Goal: Task Accomplishment & Management: Use online tool/utility

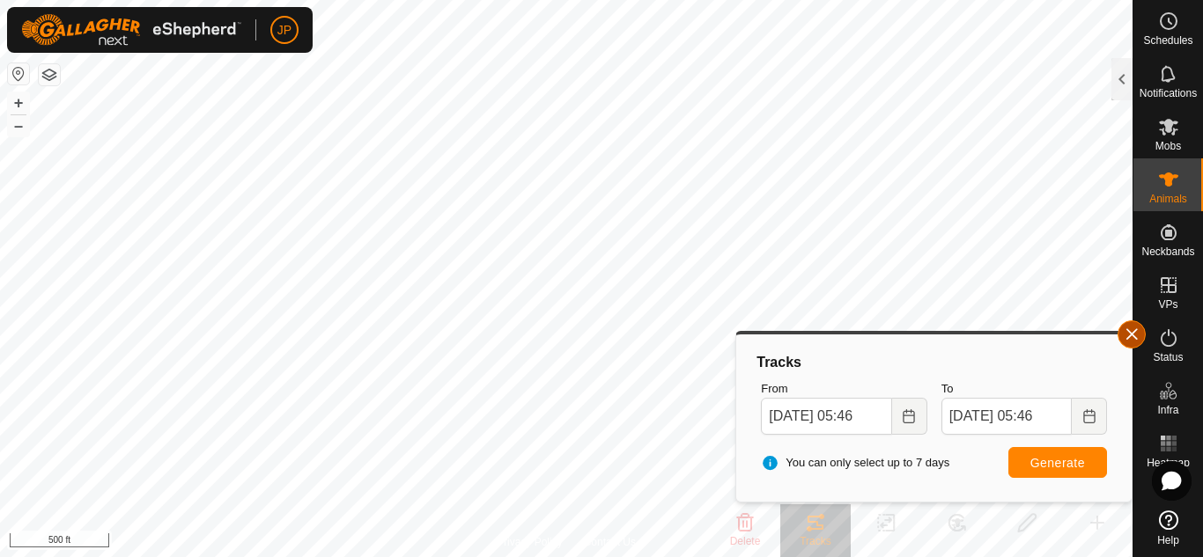
click at [1132, 335] on button "button" at bounding box center [1131, 334] width 28 height 28
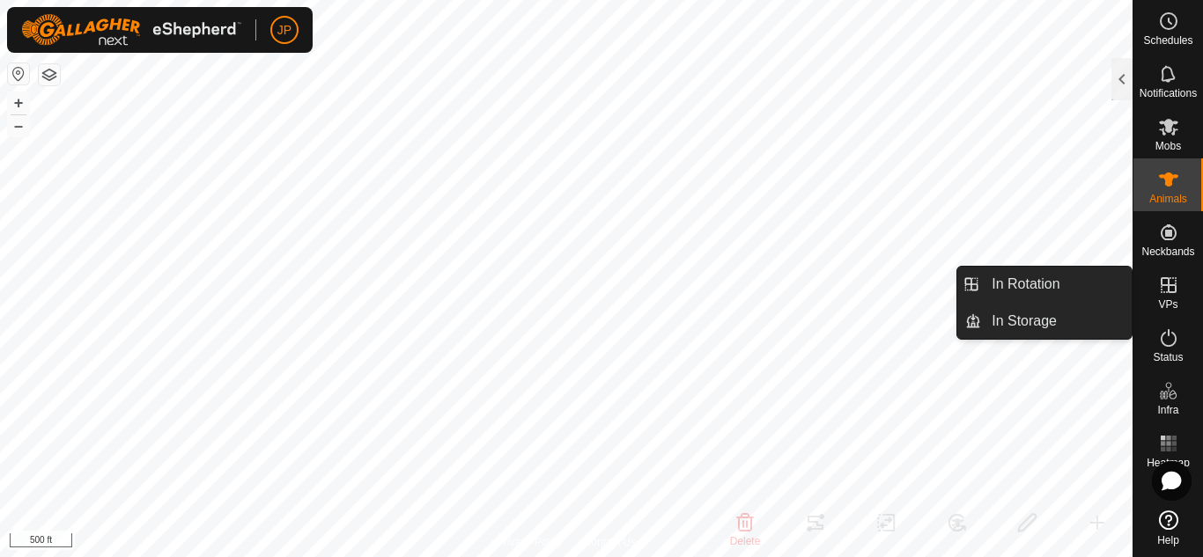
click at [1167, 285] on icon at bounding box center [1168, 285] width 16 height 16
click at [1016, 283] on link "In Rotation" at bounding box center [1056, 284] width 151 height 35
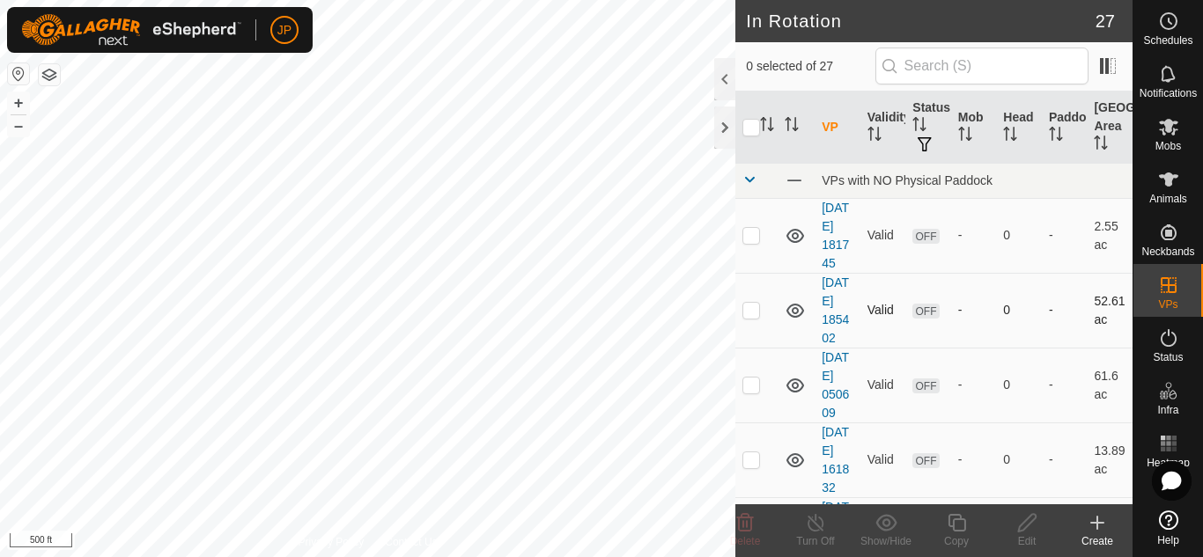
checkbox input "true"
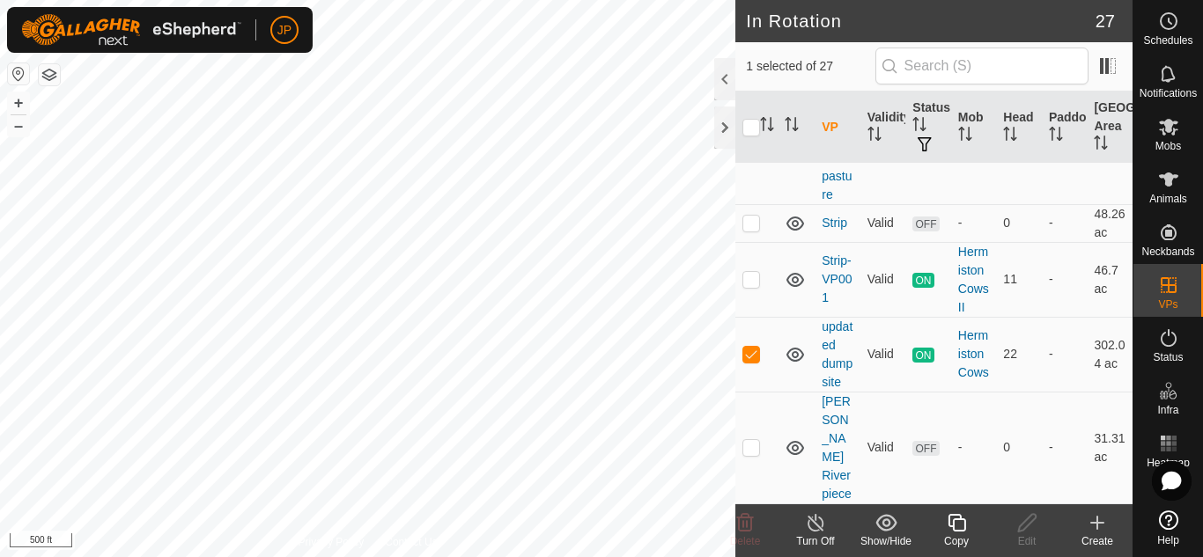
scroll to position [2085, 0]
click at [958, 521] on icon at bounding box center [957, 522] width 22 height 21
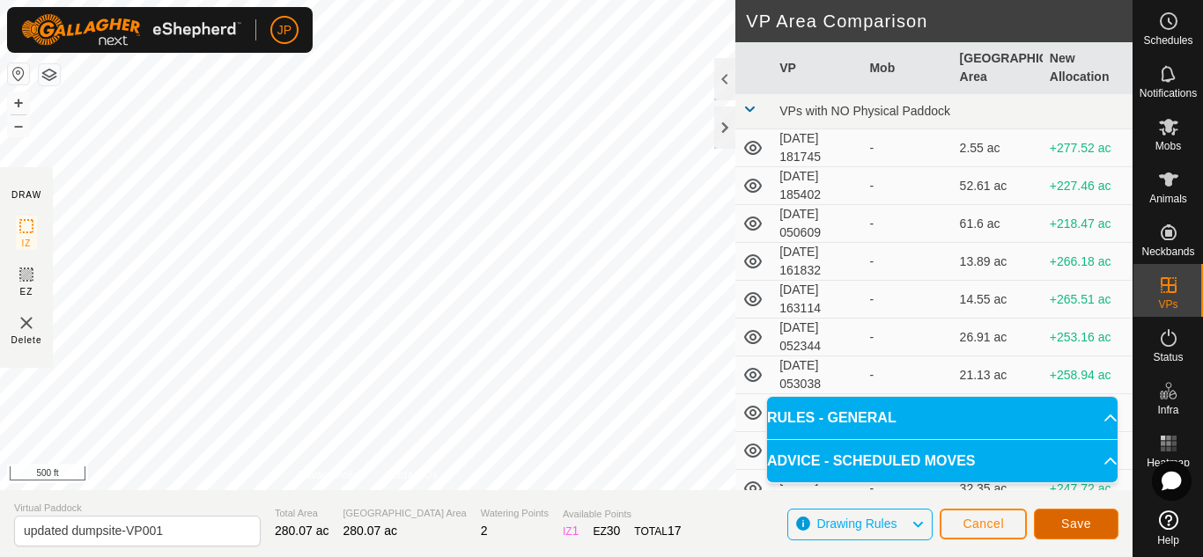
click at [1068, 520] on span "Save" at bounding box center [1076, 524] width 30 height 14
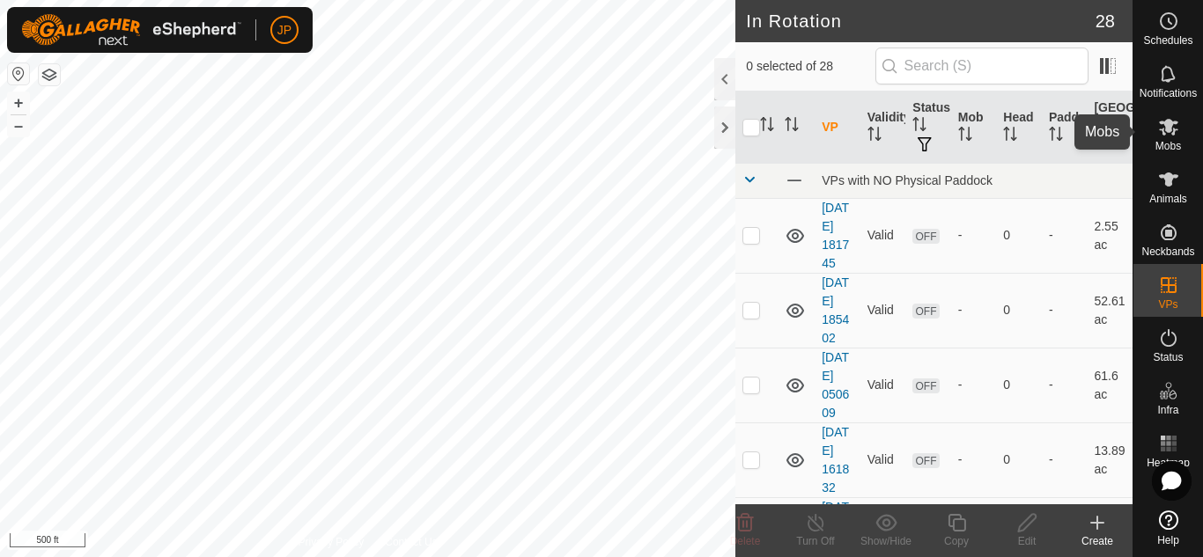
click at [1170, 132] on icon at bounding box center [1168, 126] width 21 height 21
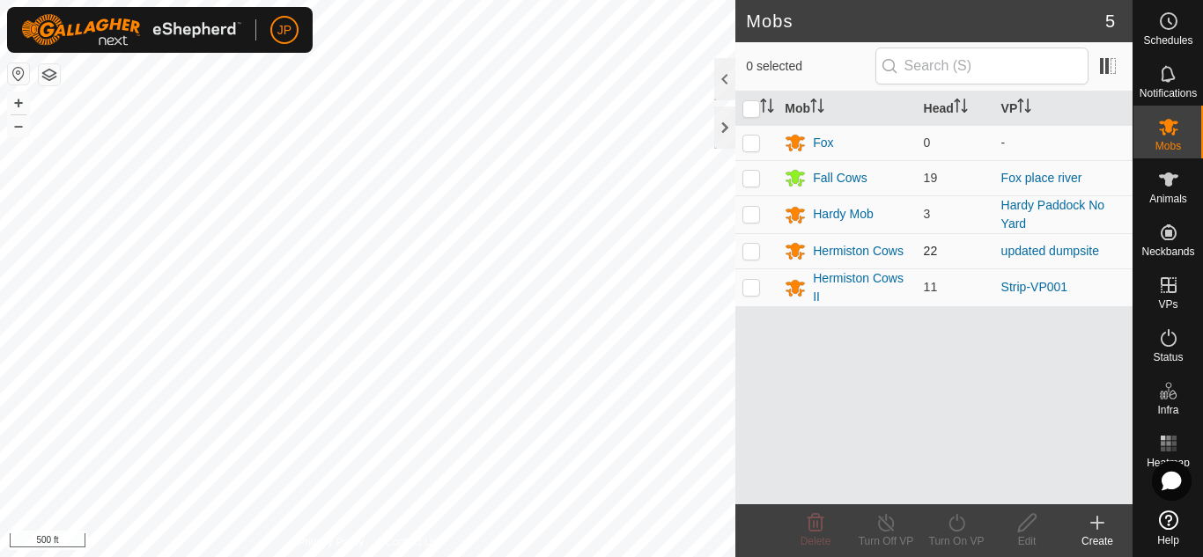
click at [754, 254] on p-checkbox at bounding box center [751, 251] width 18 height 14
checkbox input "true"
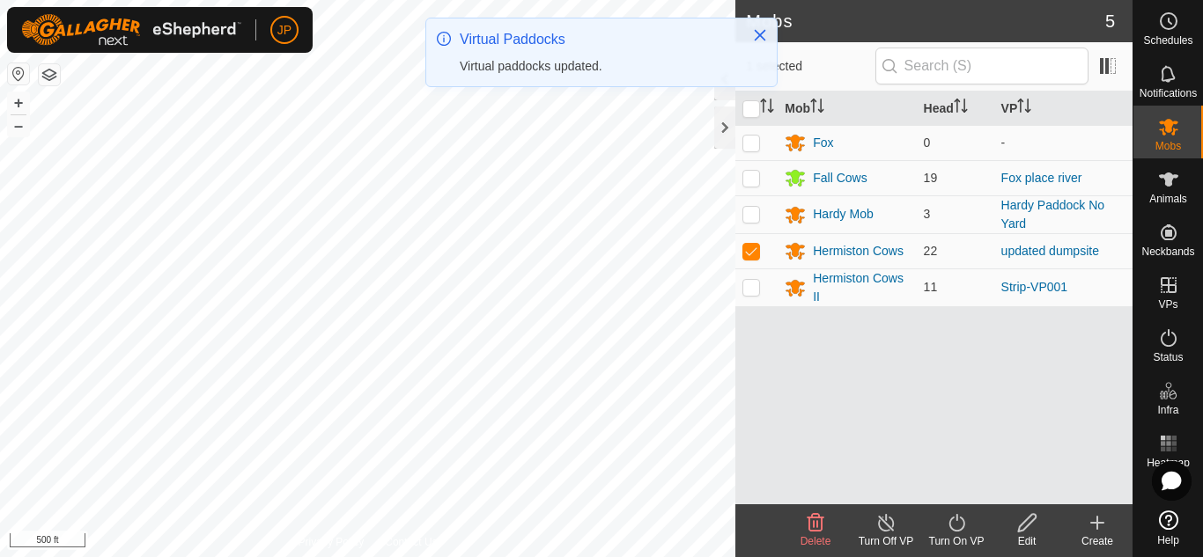
click at [956, 523] on icon at bounding box center [957, 522] width 22 height 21
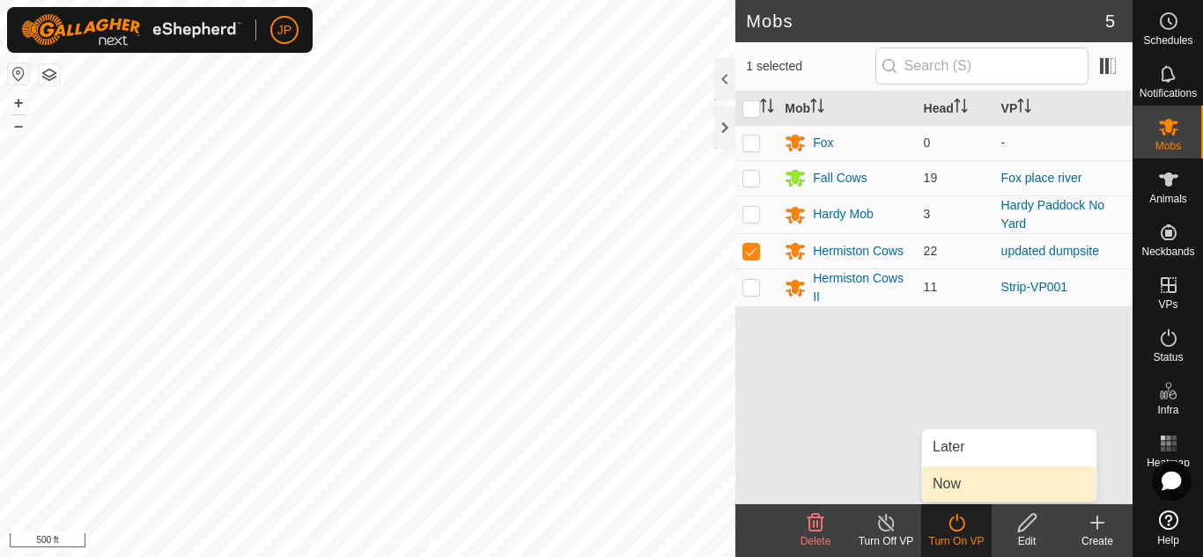
click at [948, 481] on link "Now" at bounding box center [1009, 484] width 174 height 35
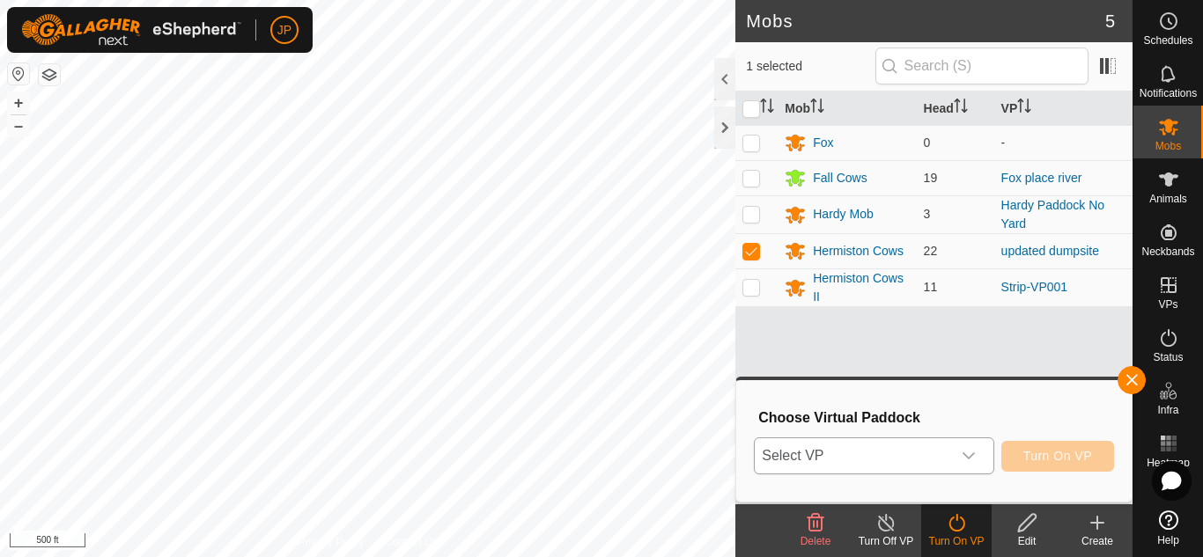
click at [969, 455] on icon "dropdown trigger" at bounding box center [968, 456] width 14 height 14
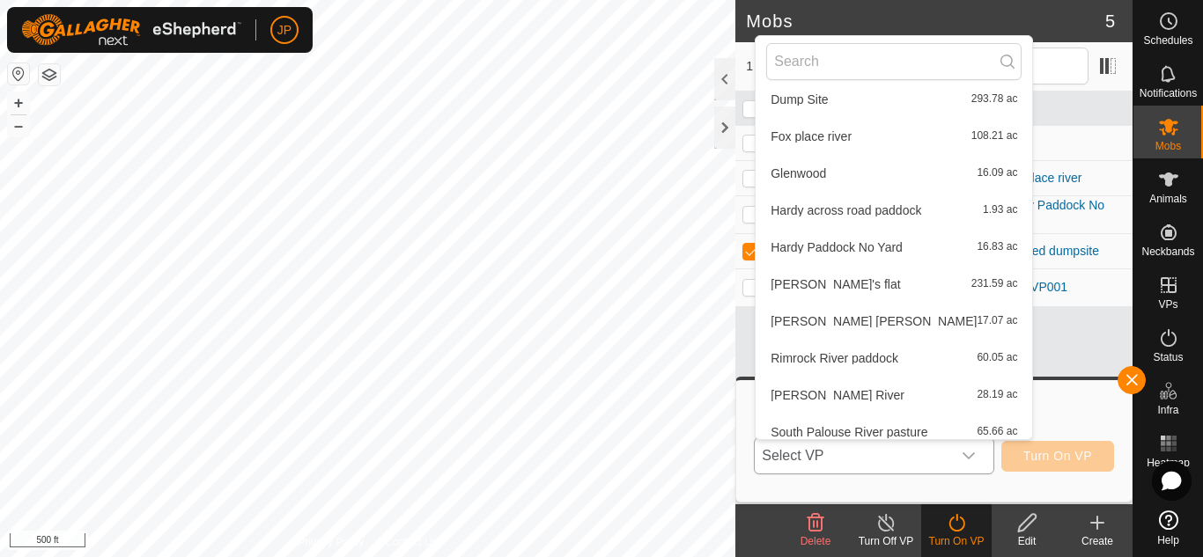
scroll to position [722, 0]
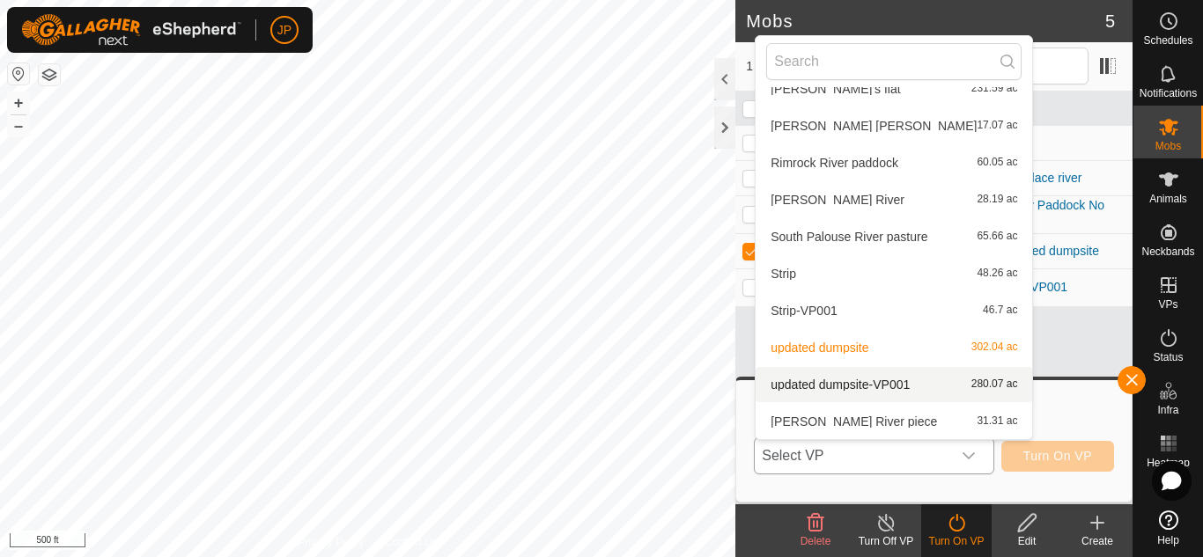
click at [845, 380] on li "updated dumpsite-VP001 280.07 ac" at bounding box center [893, 384] width 276 height 35
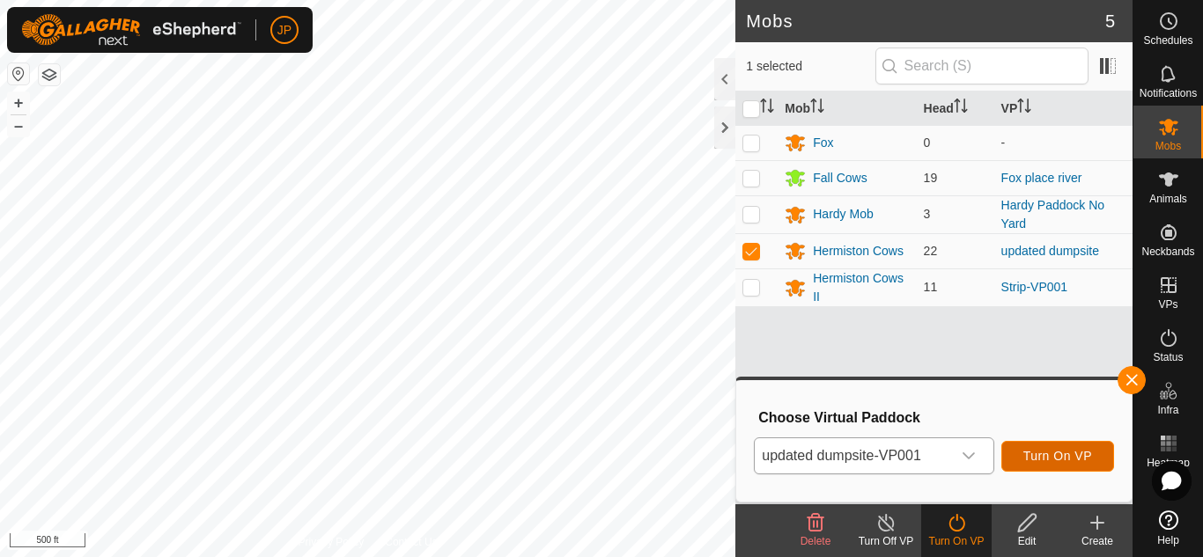
click at [1068, 451] on span "Turn On VP" at bounding box center [1057, 456] width 69 height 14
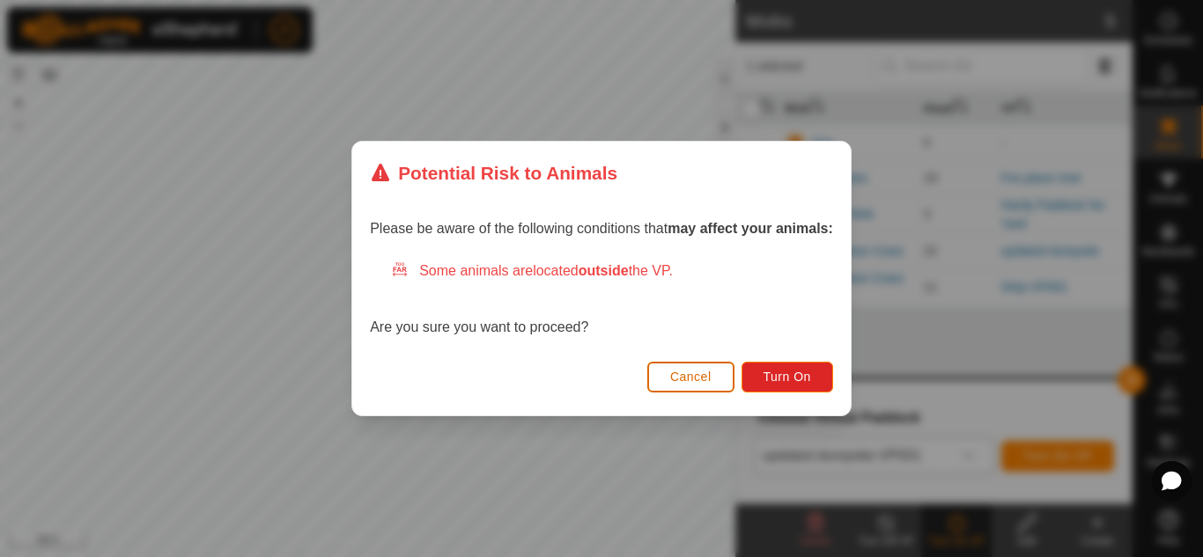
click at [695, 377] on span "Cancel" at bounding box center [690, 377] width 41 height 14
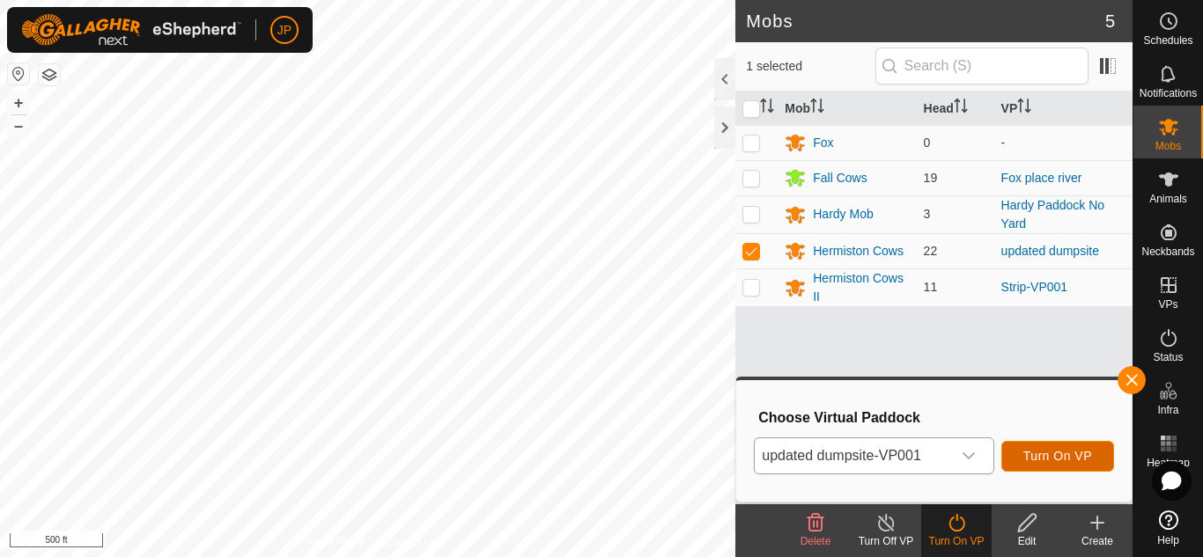
click at [1054, 450] on span "Turn On VP" at bounding box center [1057, 456] width 69 height 14
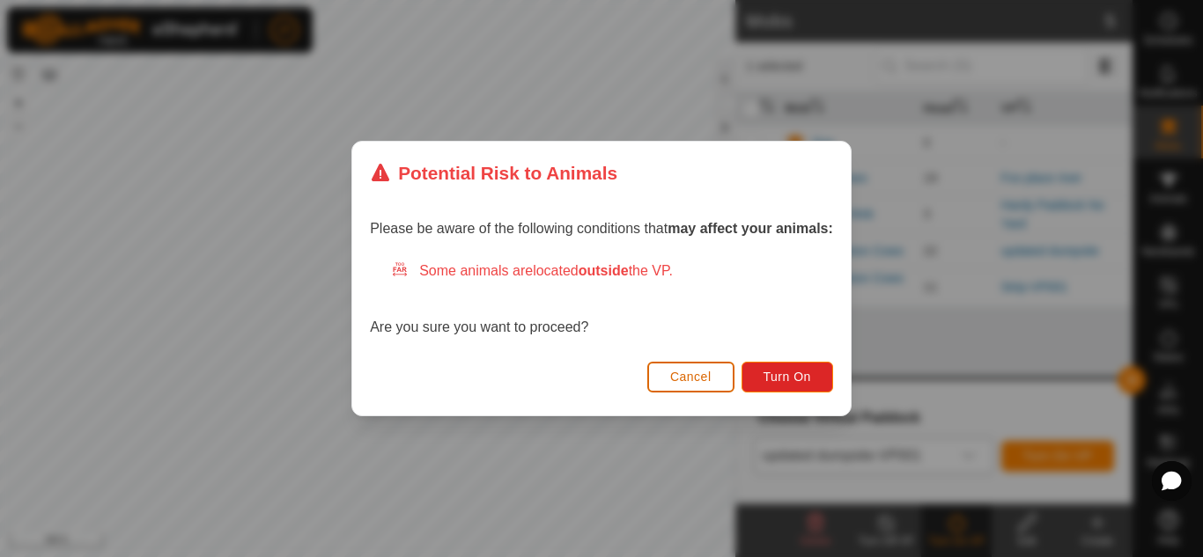
click at [691, 373] on span "Cancel" at bounding box center [690, 377] width 41 height 14
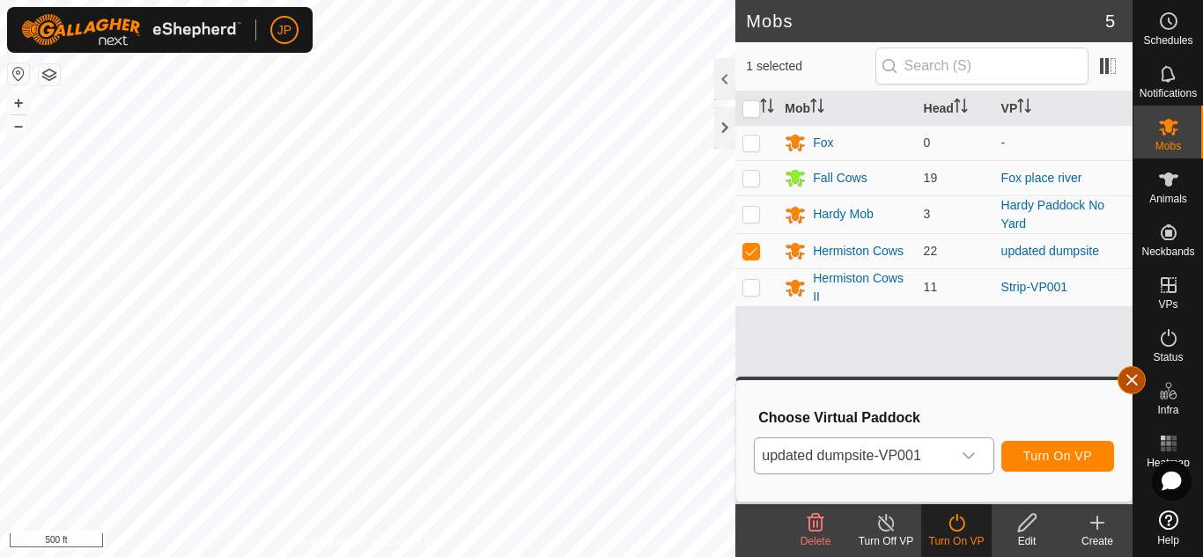
click at [1136, 376] on button "button" at bounding box center [1131, 380] width 28 height 28
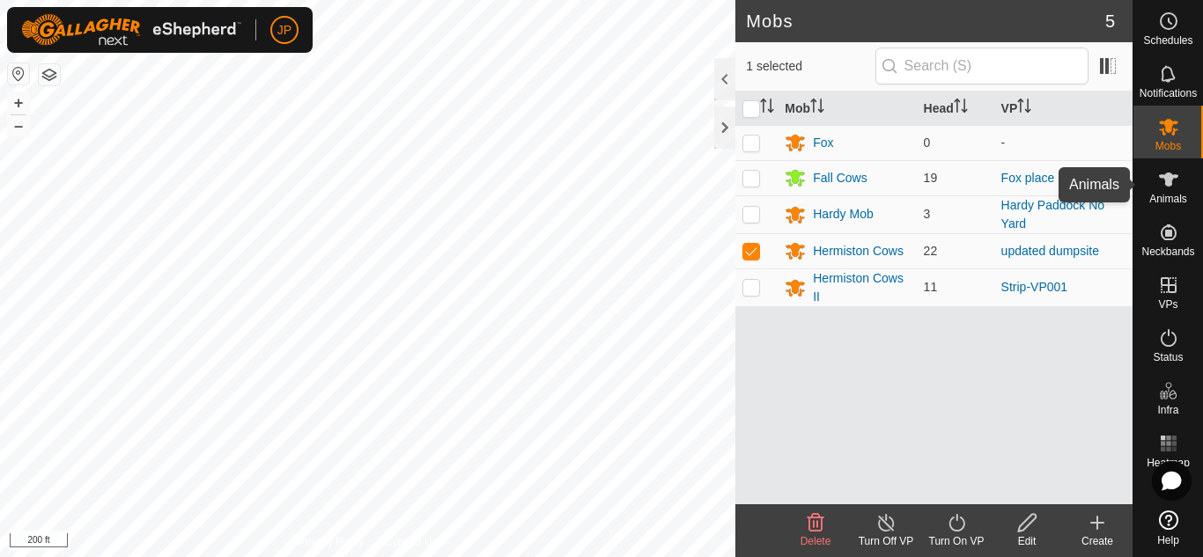
click at [1167, 178] on icon at bounding box center [1168, 180] width 19 height 14
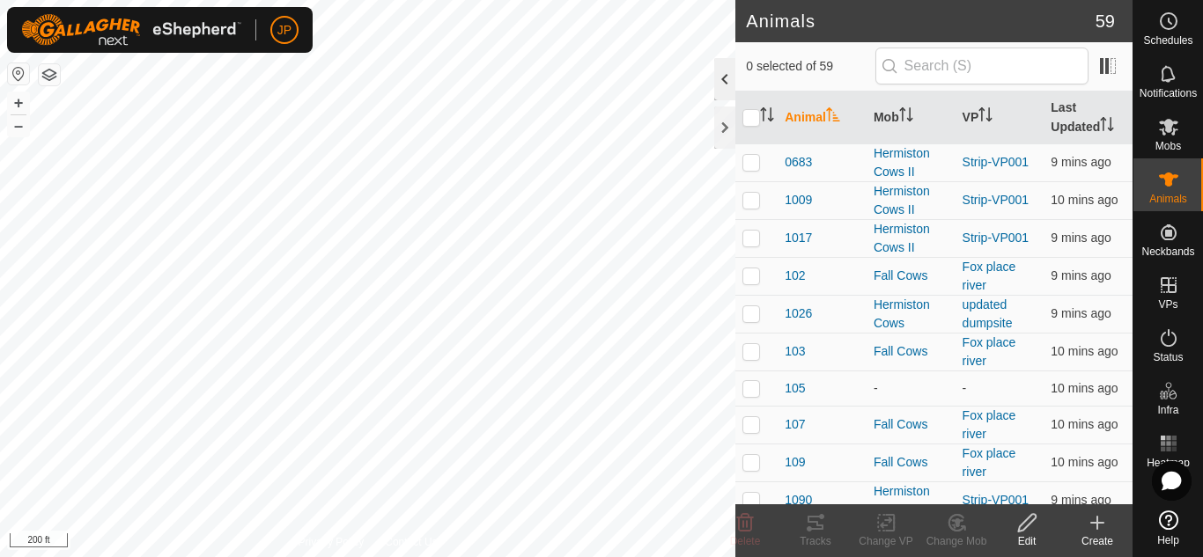
click at [727, 80] on div at bounding box center [724, 79] width 21 height 42
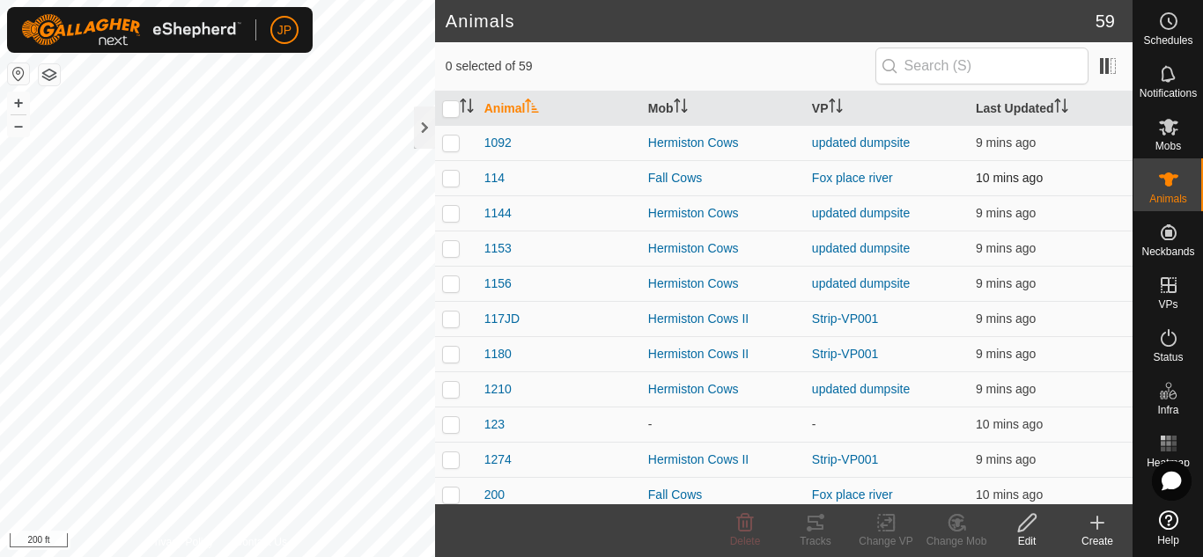
scroll to position [440, 0]
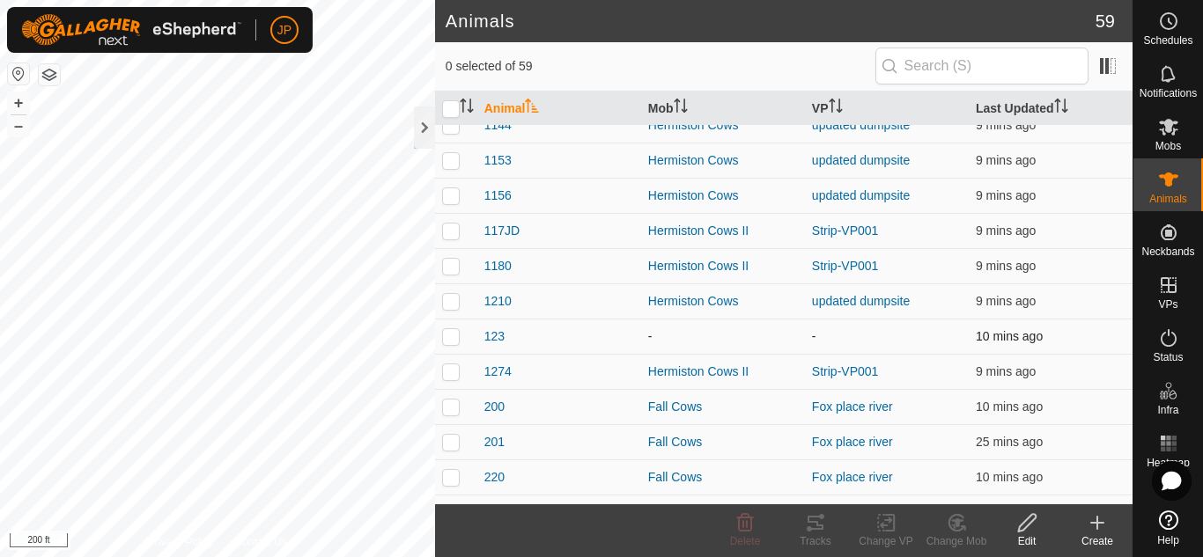
click at [451, 339] on p-checkbox at bounding box center [451, 336] width 18 height 14
click at [448, 335] on p-checkbox at bounding box center [451, 336] width 18 height 14
checkbox input "false"
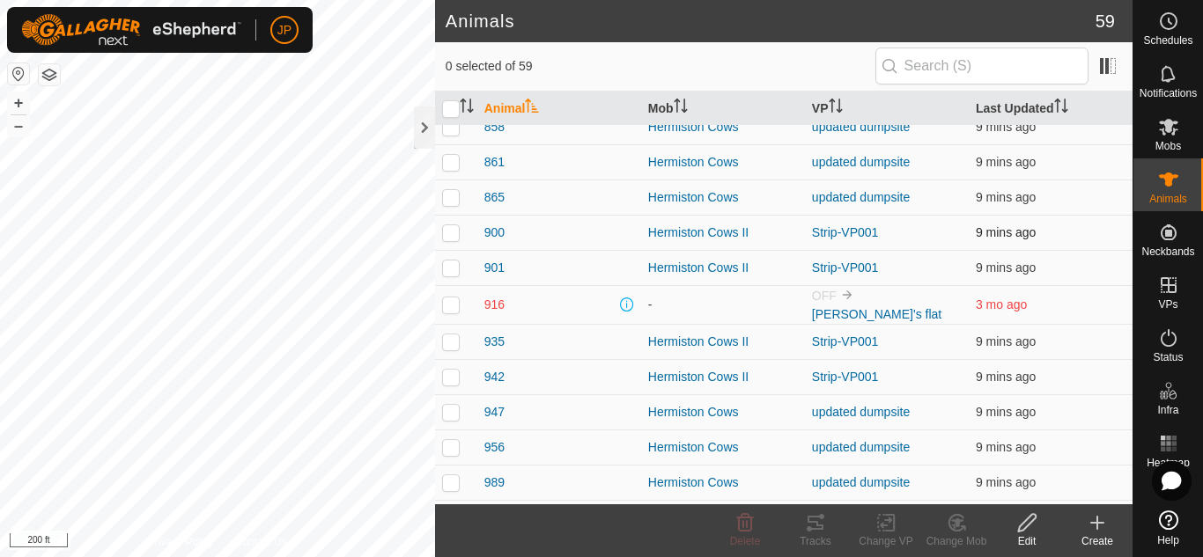
scroll to position [1497, 0]
click at [454, 301] on p-checkbox at bounding box center [451, 303] width 18 height 14
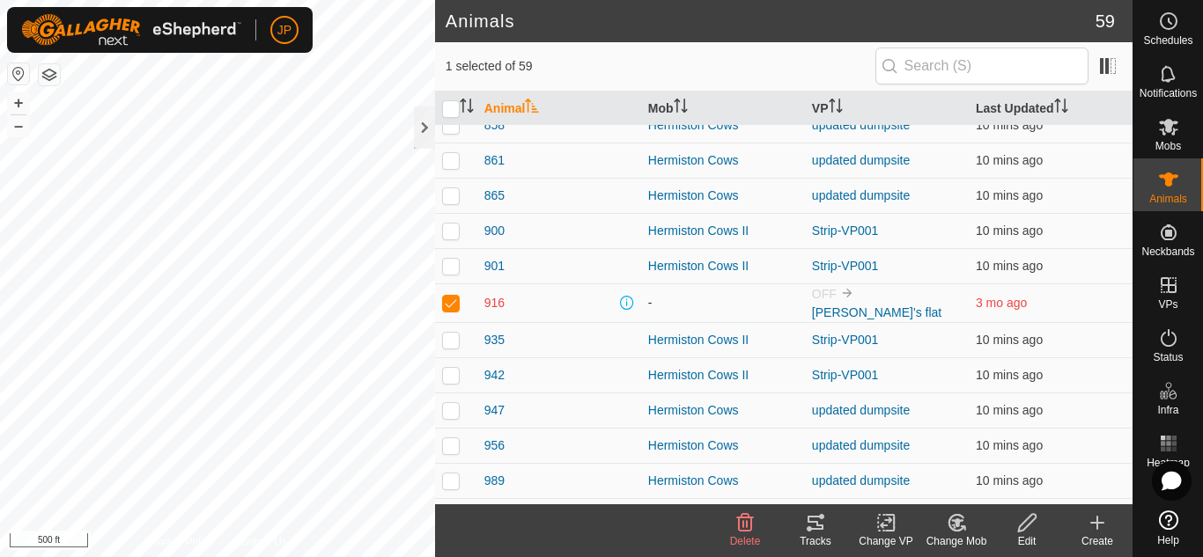
click at [453, 302] on p-checkbox at bounding box center [451, 303] width 18 height 14
click at [456, 299] on p-checkbox at bounding box center [451, 303] width 18 height 14
click at [455, 298] on p-checkbox at bounding box center [451, 303] width 18 height 14
click at [448, 300] on p-checkbox at bounding box center [451, 303] width 18 height 14
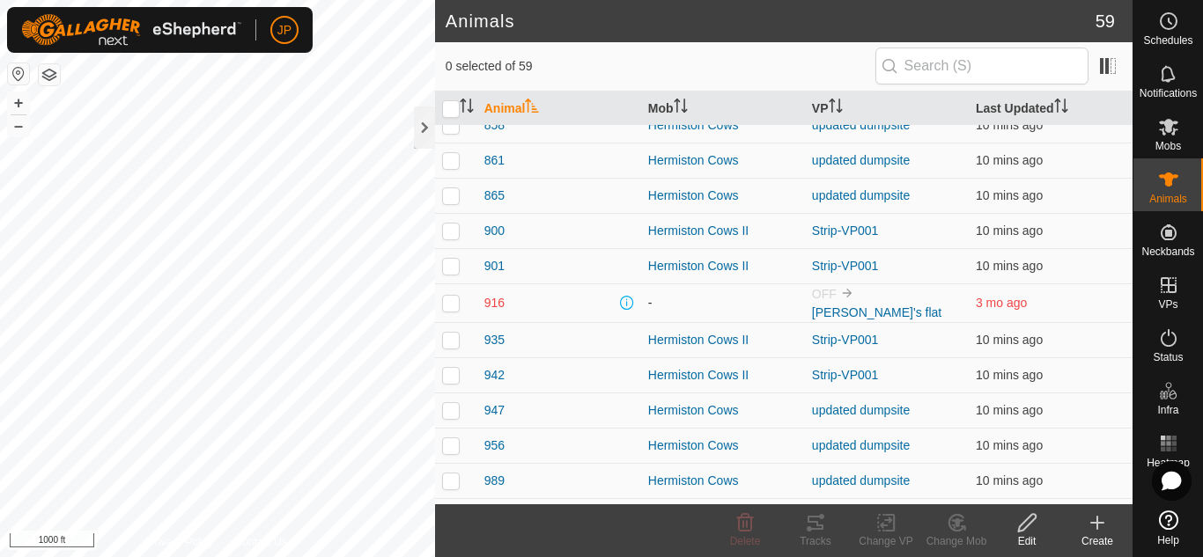
click at [449, 302] on p-checkbox at bounding box center [451, 303] width 18 height 14
checkbox input "true"
click at [743, 524] on icon at bounding box center [745, 523] width 17 height 18
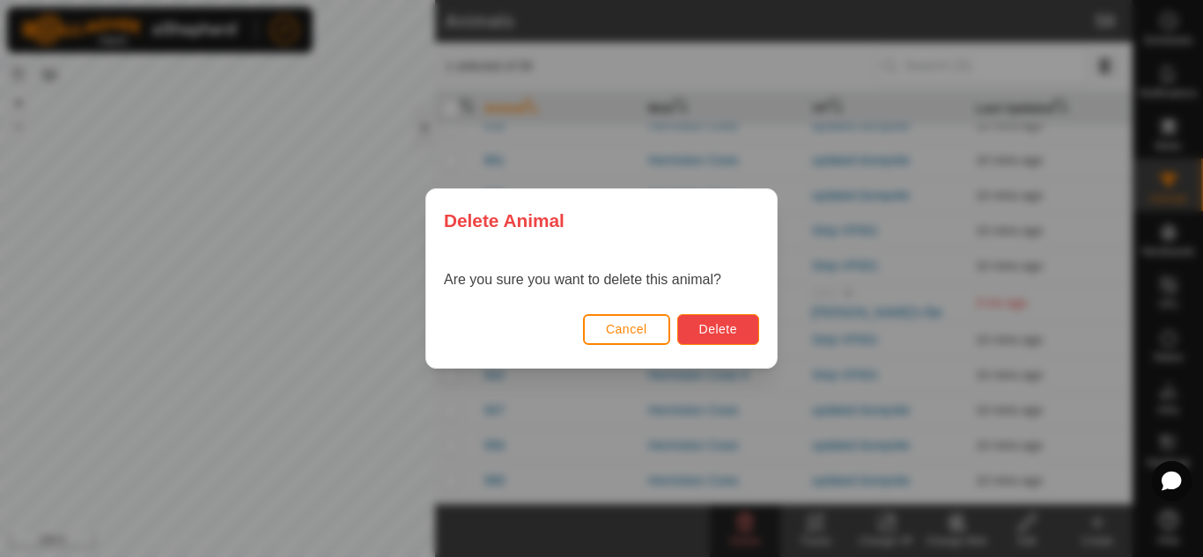
click at [717, 332] on span "Delete" at bounding box center [718, 329] width 38 height 14
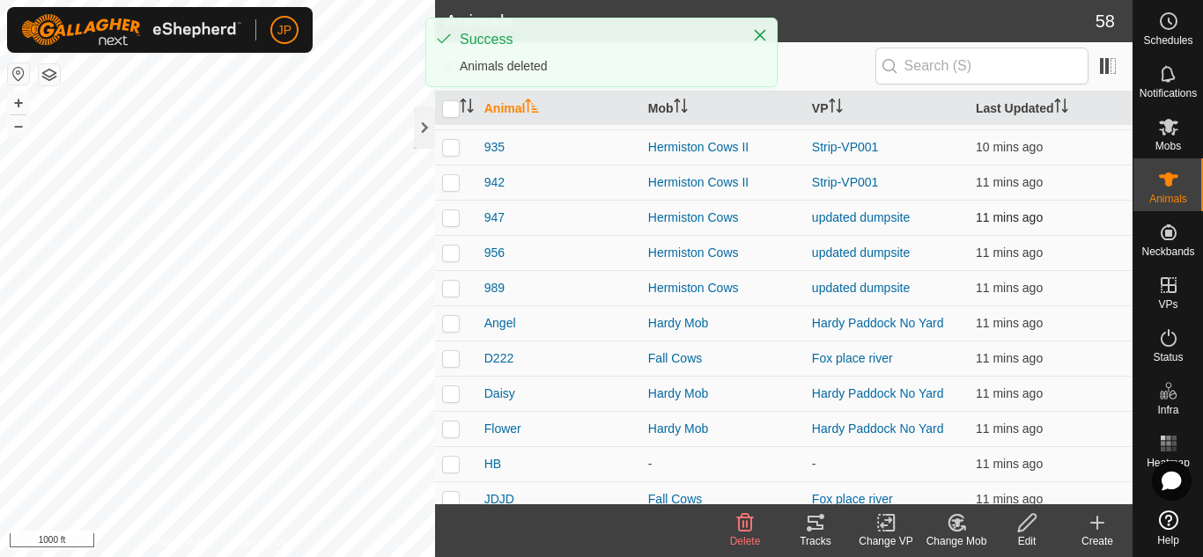
scroll to position [1664, 0]
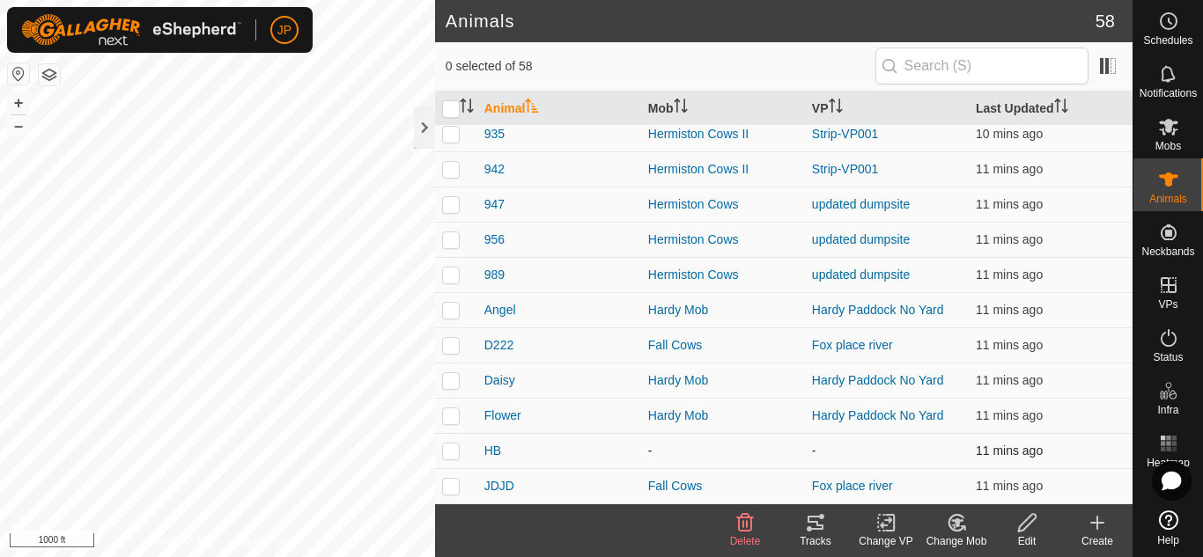
click at [452, 454] on p-checkbox at bounding box center [451, 451] width 18 height 14
checkbox input "true"
click at [743, 522] on icon at bounding box center [745, 523] width 17 height 18
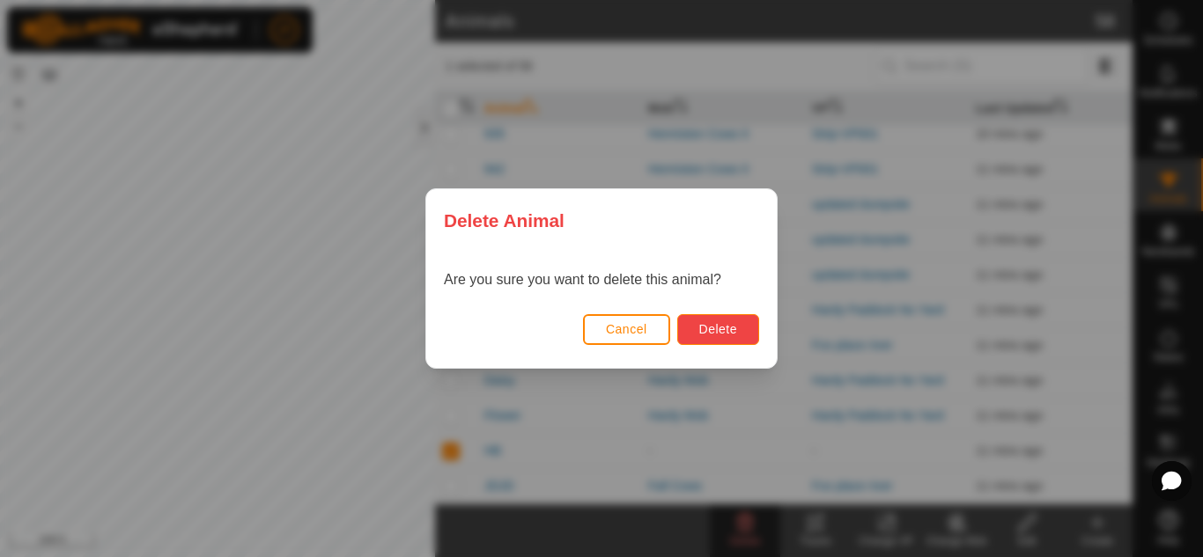
click at [720, 324] on span "Delete" at bounding box center [718, 329] width 38 height 14
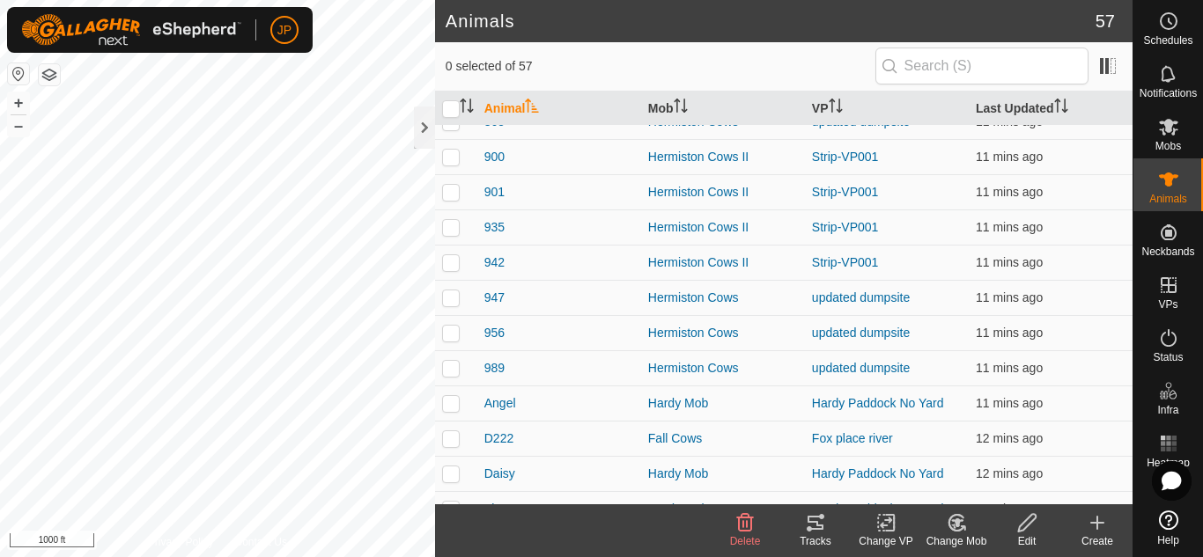
scroll to position [1629, 0]
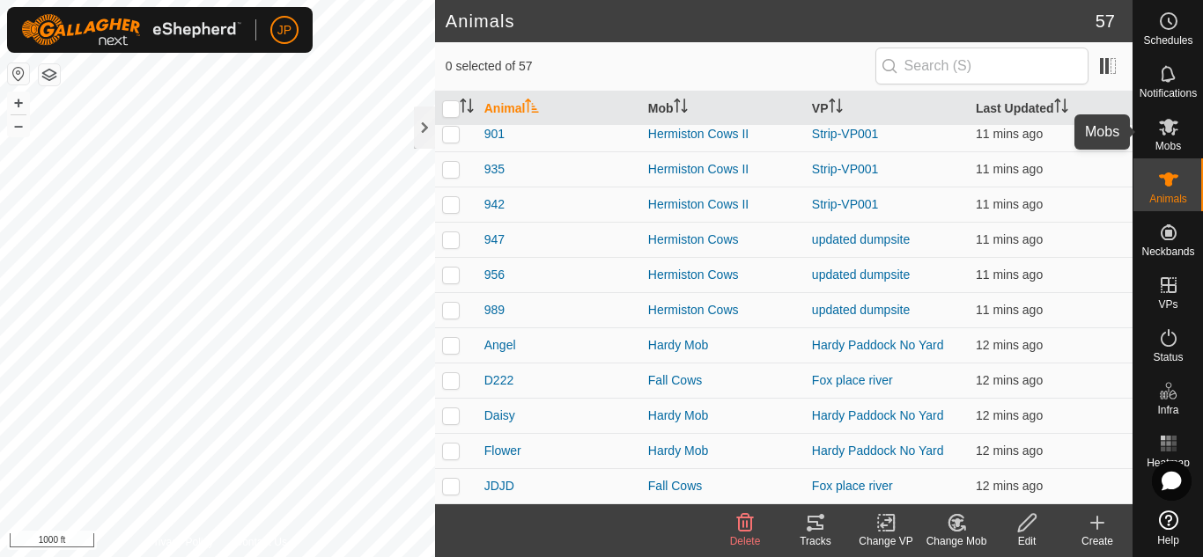
click at [1166, 127] on icon at bounding box center [1168, 127] width 19 height 17
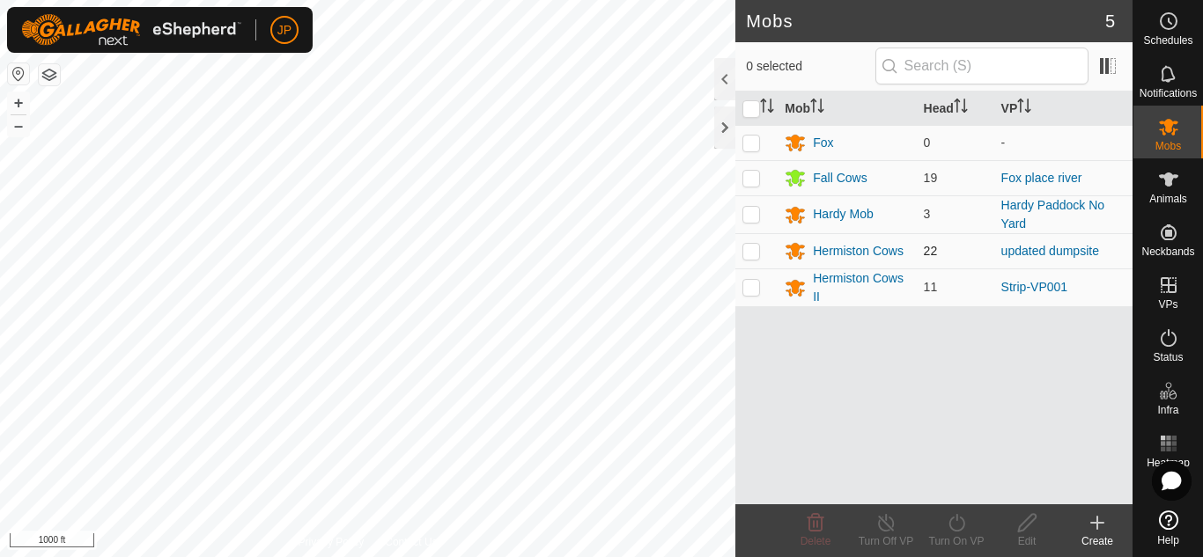
click at [754, 250] on p-checkbox at bounding box center [751, 251] width 18 height 14
checkbox input "true"
click at [863, 247] on div "Hermiston Cows" at bounding box center [858, 251] width 91 height 18
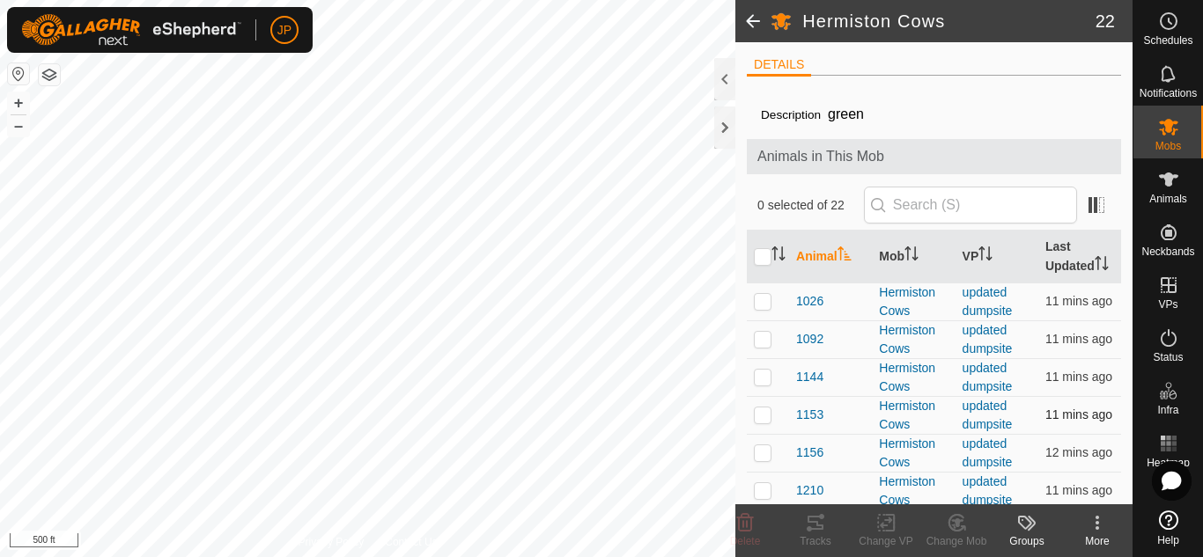
click at [842, 483] on div "Hermiston Cows 22 DETAILS Description green Animals in This Mob 0 selected of 2…" at bounding box center [566, 278] width 1132 height 557
click at [750, 20] on span at bounding box center [752, 21] width 35 height 42
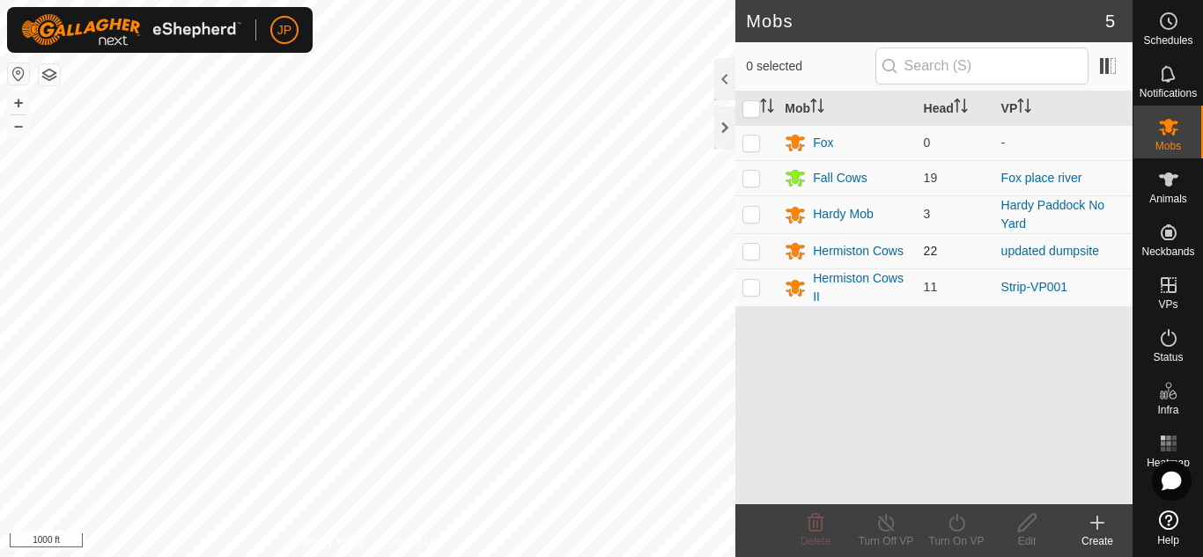
click at [749, 258] on td at bounding box center [756, 250] width 42 height 35
click at [957, 522] on icon at bounding box center [957, 522] width 22 height 21
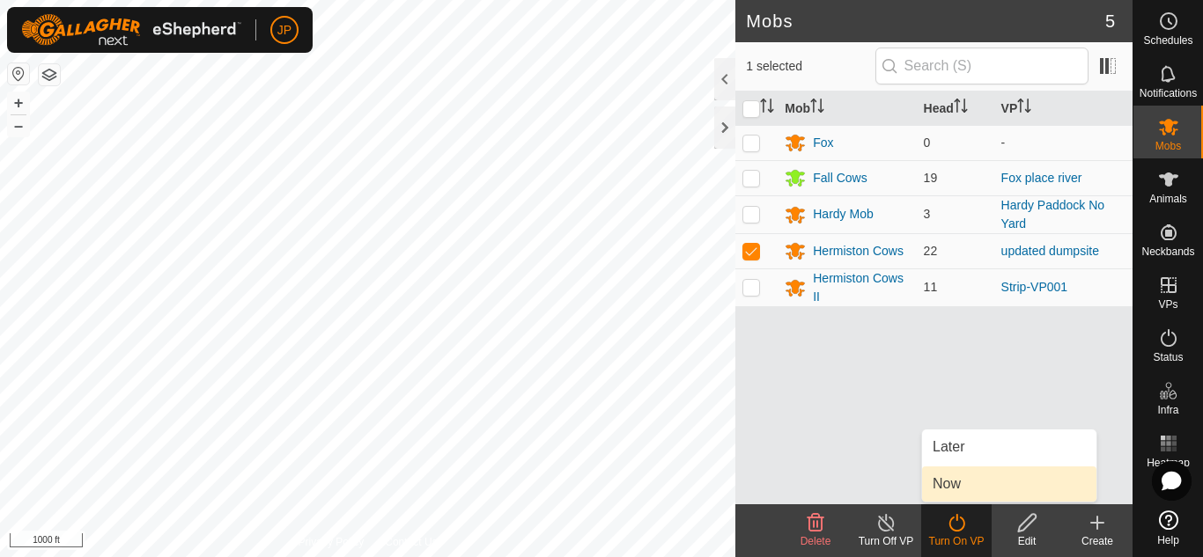
click at [954, 485] on link "Now" at bounding box center [1009, 484] width 174 height 35
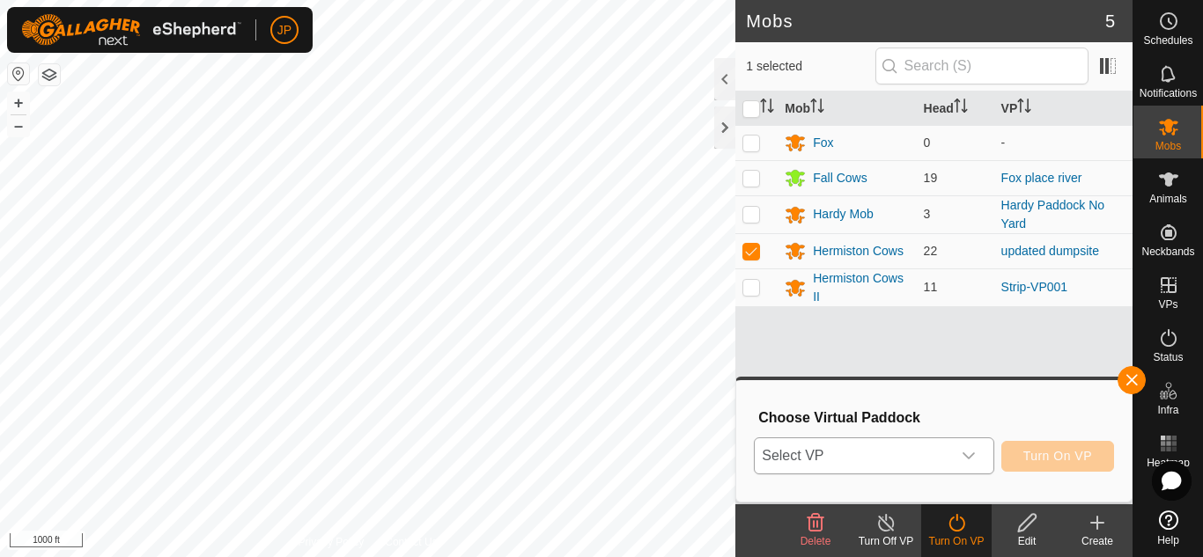
click at [963, 452] on icon "dropdown trigger" at bounding box center [968, 456] width 14 height 14
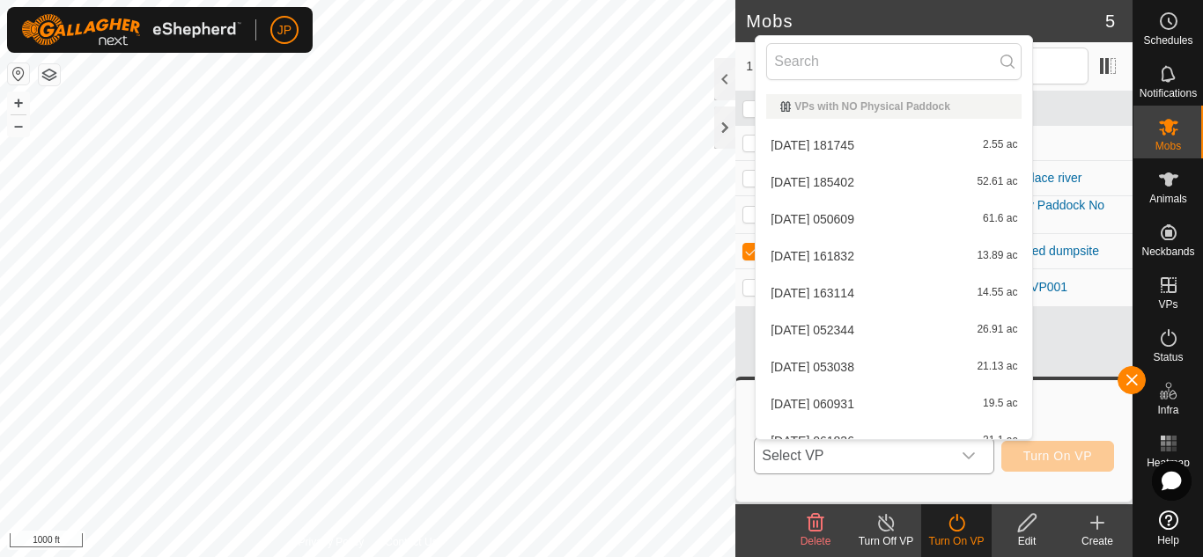
scroll to position [19, 0]
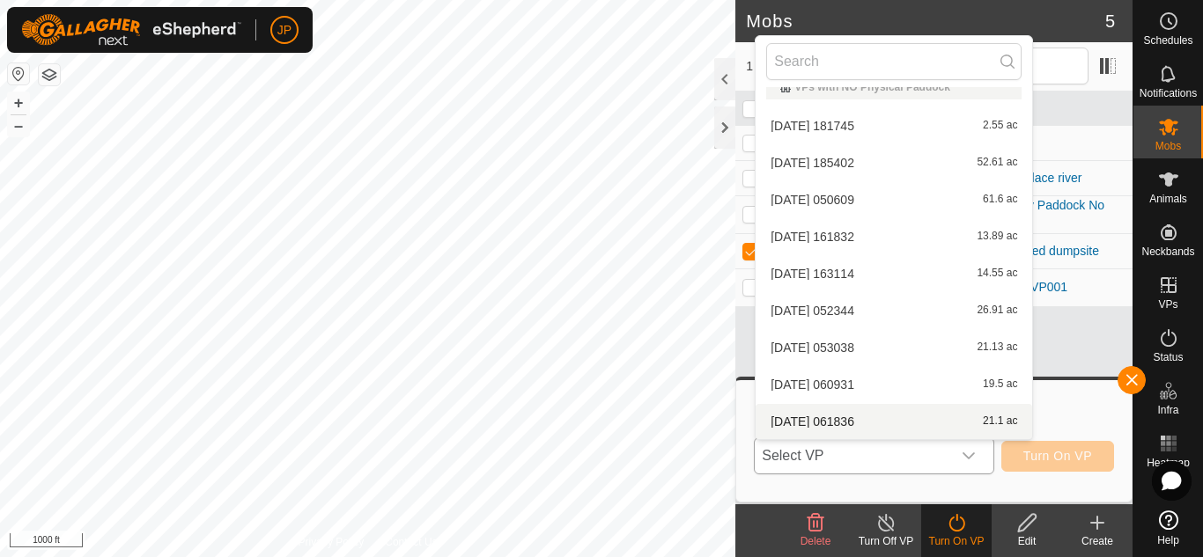
click at [969, 448] on div "dropdown trigger" at bounding box center [968, 455] width 35 height 35
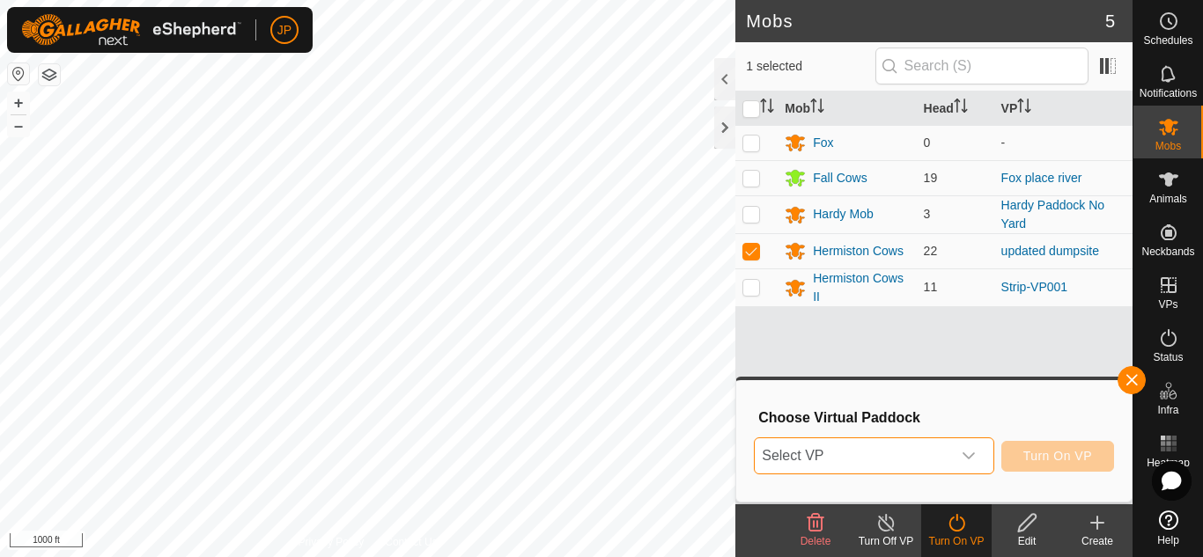
click at [968, 452] on icon "dropdown trigger" at bounding box center [968, 456] width 14 height 14
click at [970, 454] on icon "dropdown trigger" at bounding box center [968, 456] width 14 height 14
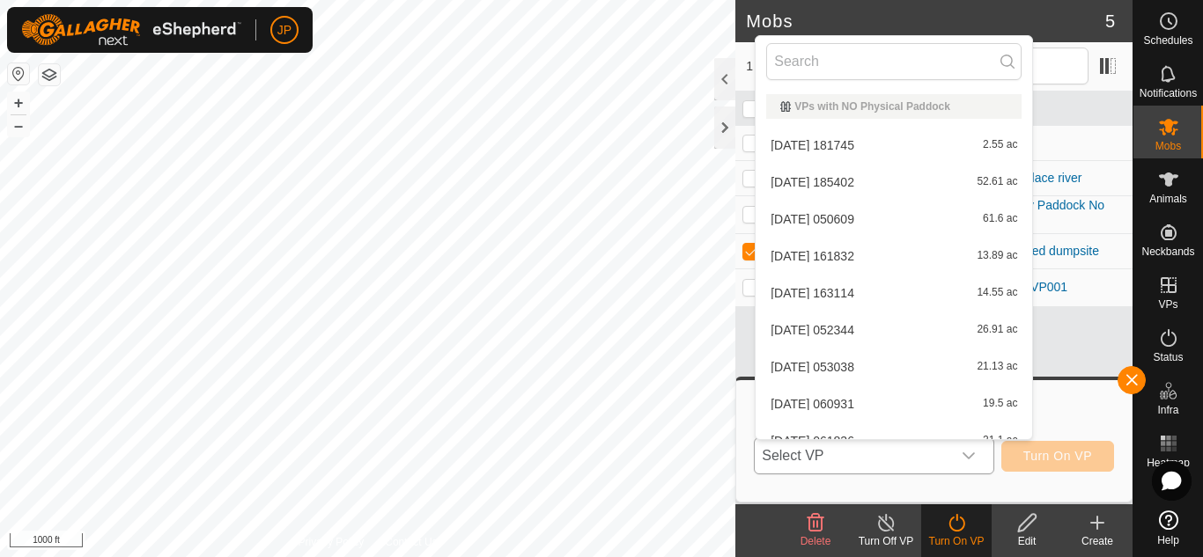
click at [970, 454] on icon "dropdown trigger" at bounding box center [968, 456] width 14 height 14
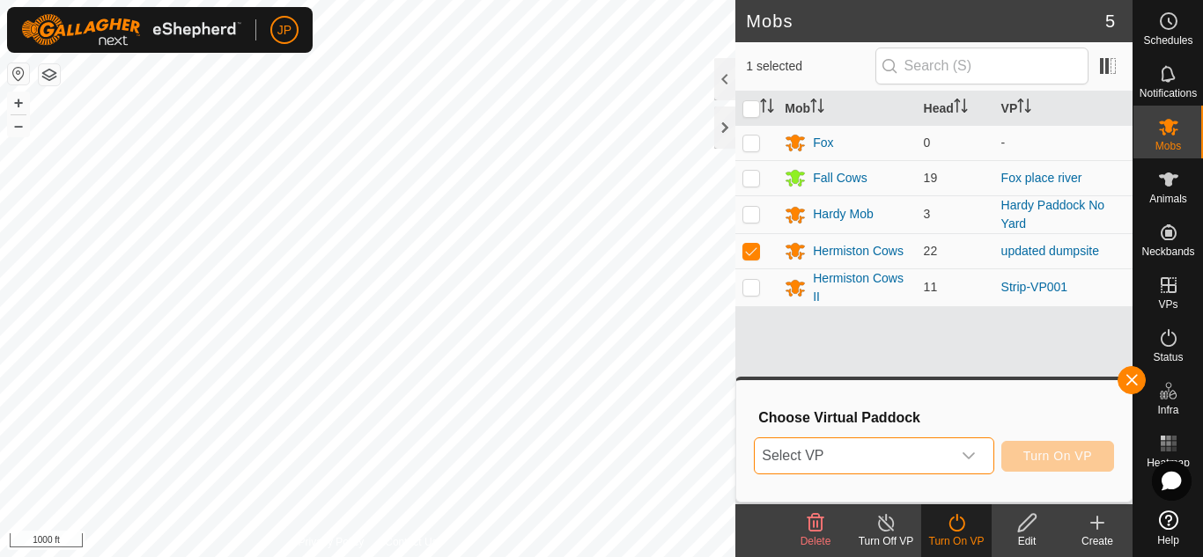
click at [970, 454] on icon "dropdown trigger" at bounding box center [968, 456] width 14 height 14
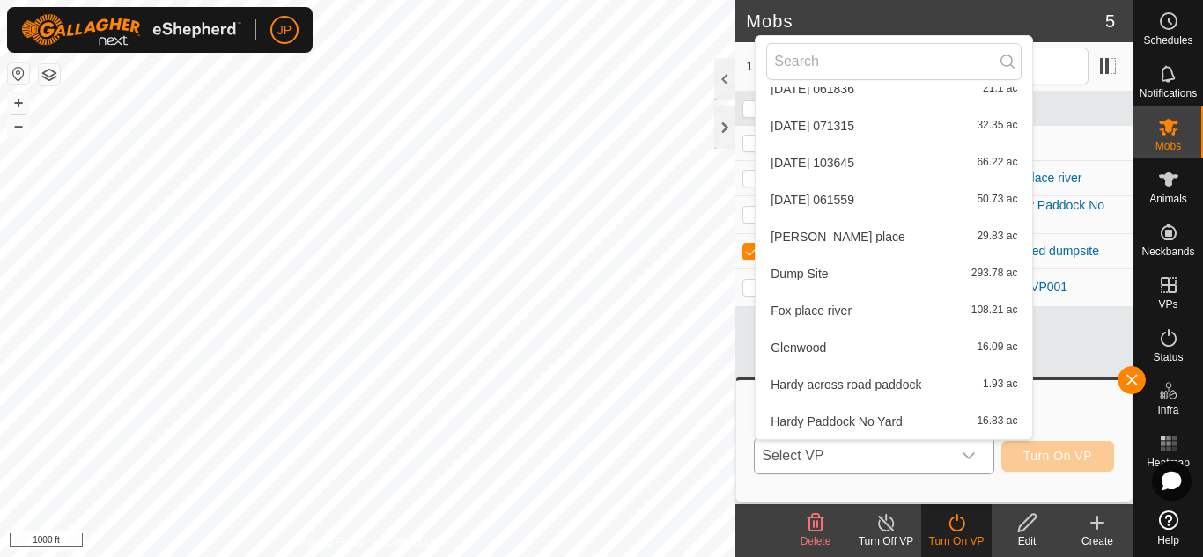
scroll to position [722, 0]
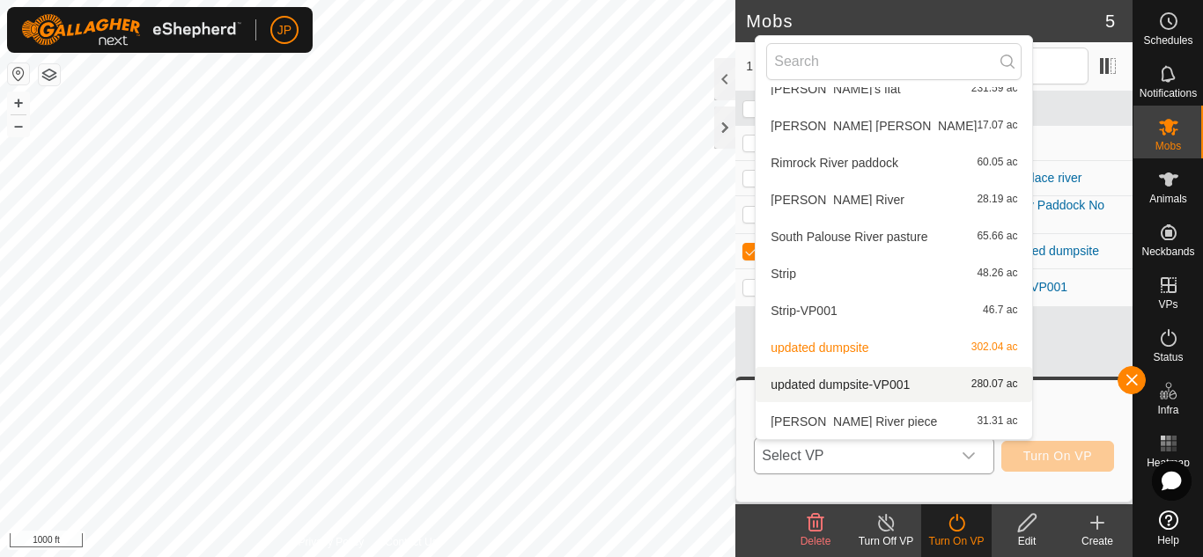
click at [845, 385] on li "updated dumpsite-VP001 280.07 ac" at bounding box center [893, 384] width 276 height 35
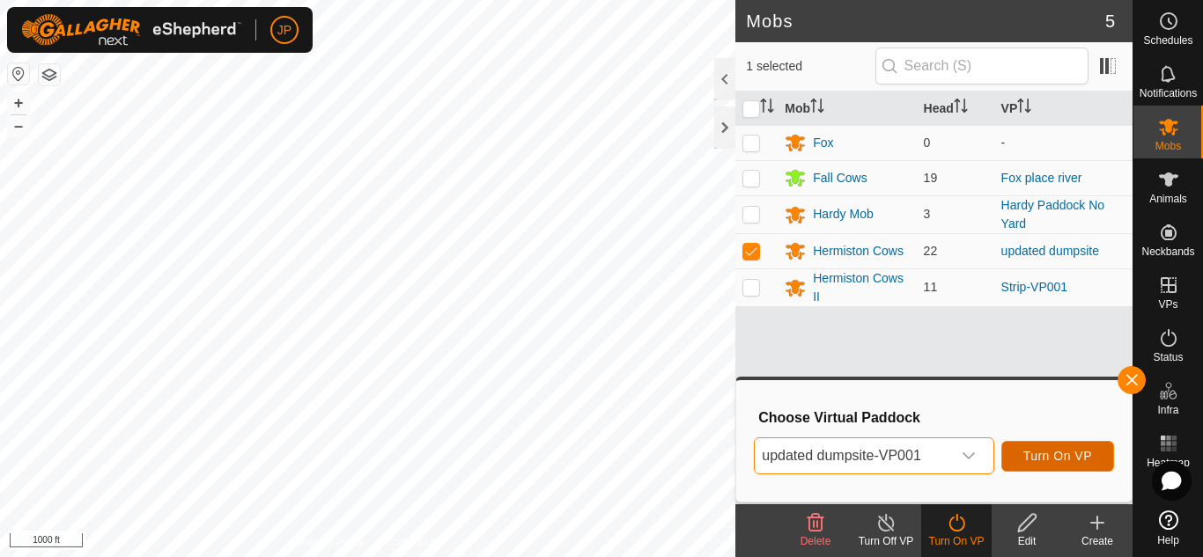
click at [1060, 455] on span "Turn On VP" at bounding box center [1057, 456] width 69 height 14
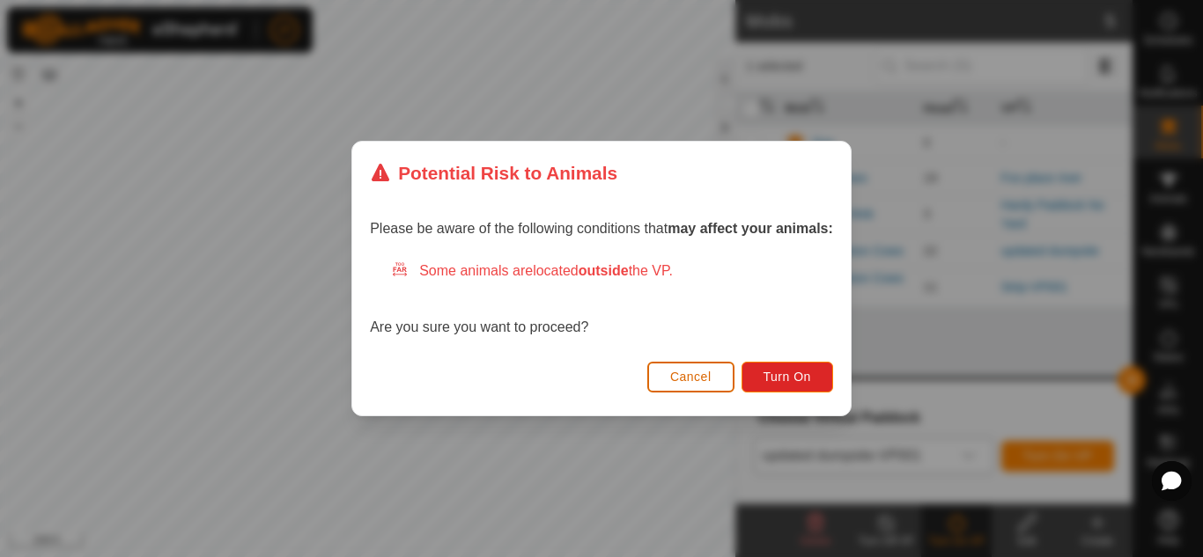
click at [710, 370] on span "Cancel" at bounding box center [690, 377] width 41 height 14
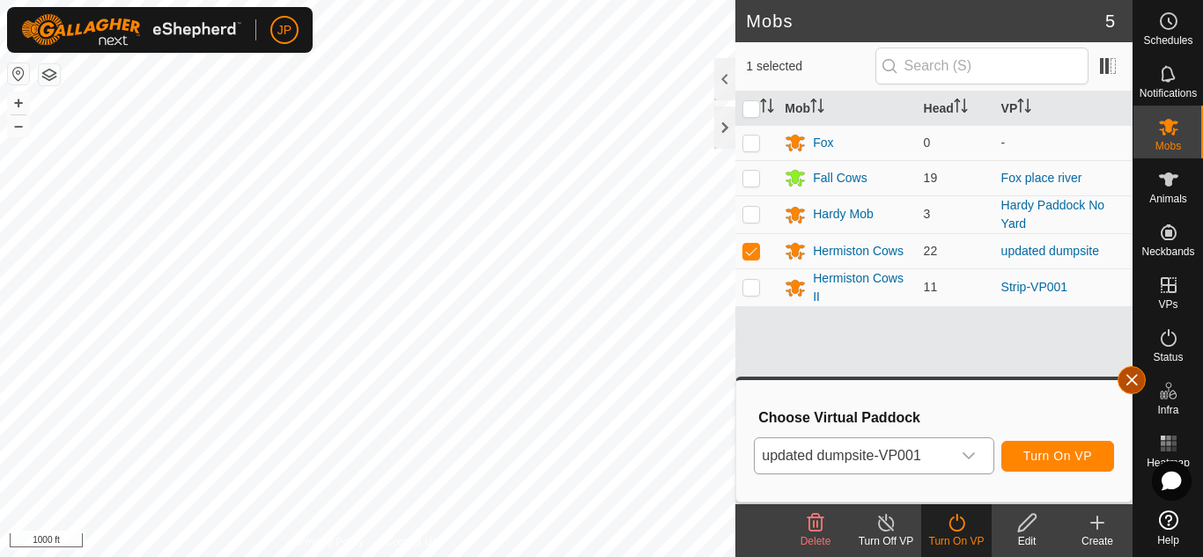
click at [1130, 381] on button "button" at bounding box center [1131, 380] width 28 height 28
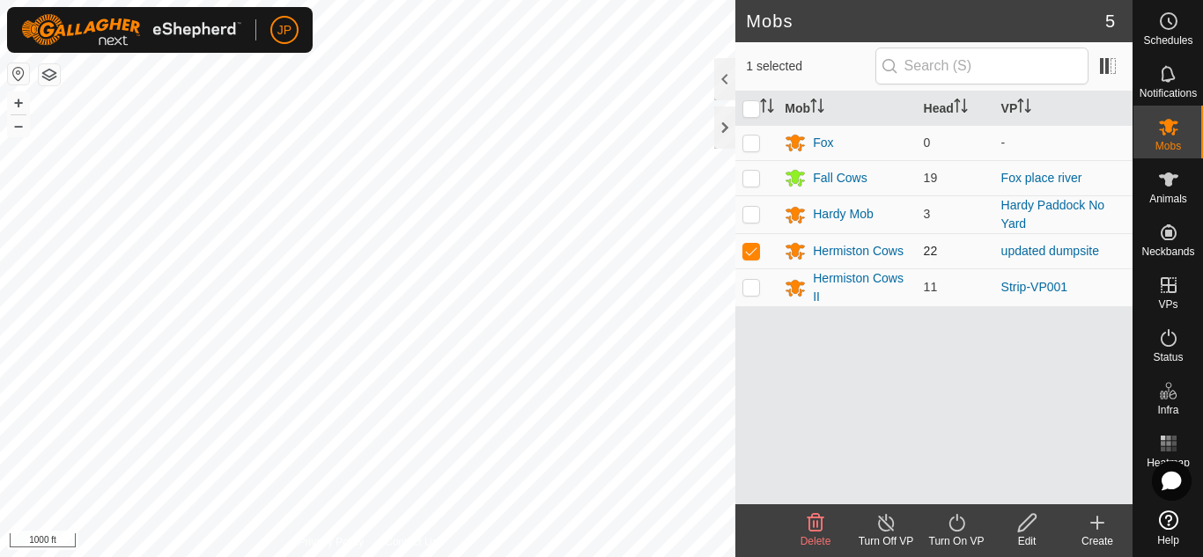
click at [751, 250] on p-checkbox at bounding box center [751, 251] width 18 height 14
checkbox input "false"
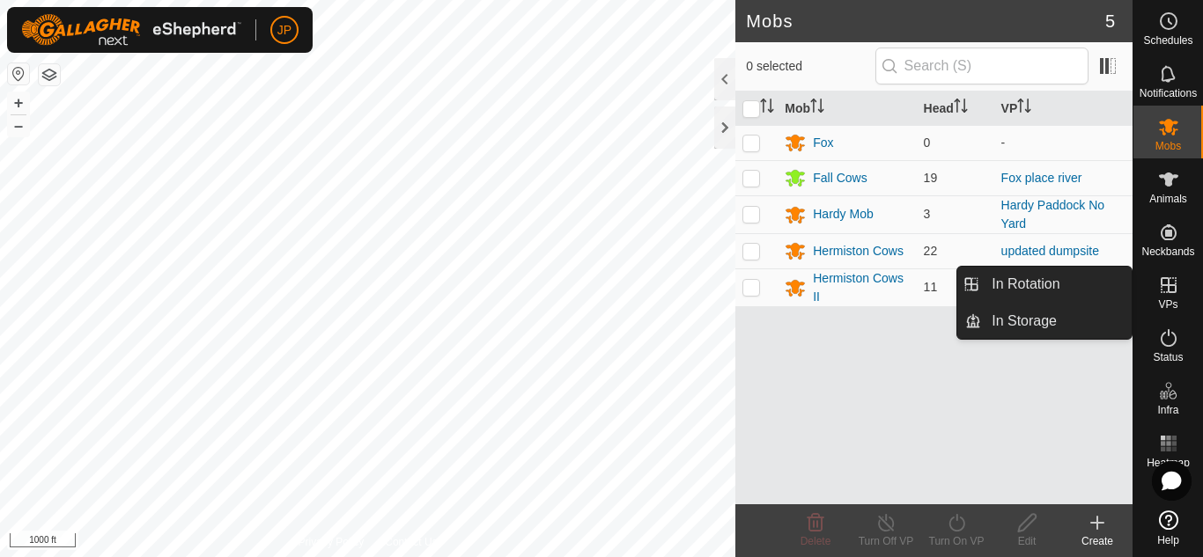
click at [1165, 286] on icon at bounding box center [1168, 285] width 16 height 16
click at [1081, 280] on link "In Rotation" at bounding box center [1056, 284] width 151 height 35
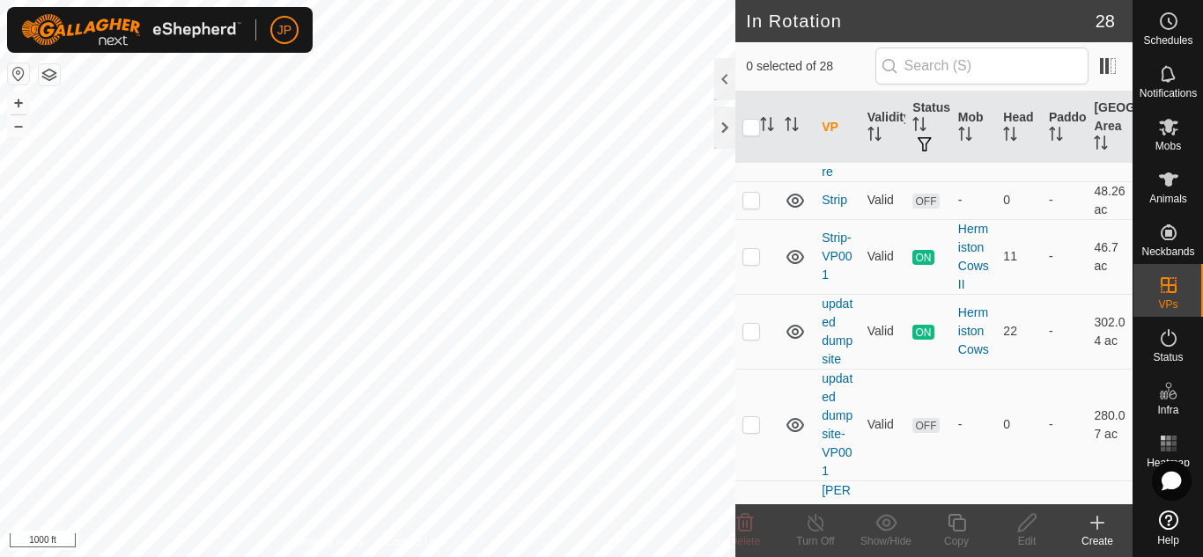
scroll to position [2113, 0]
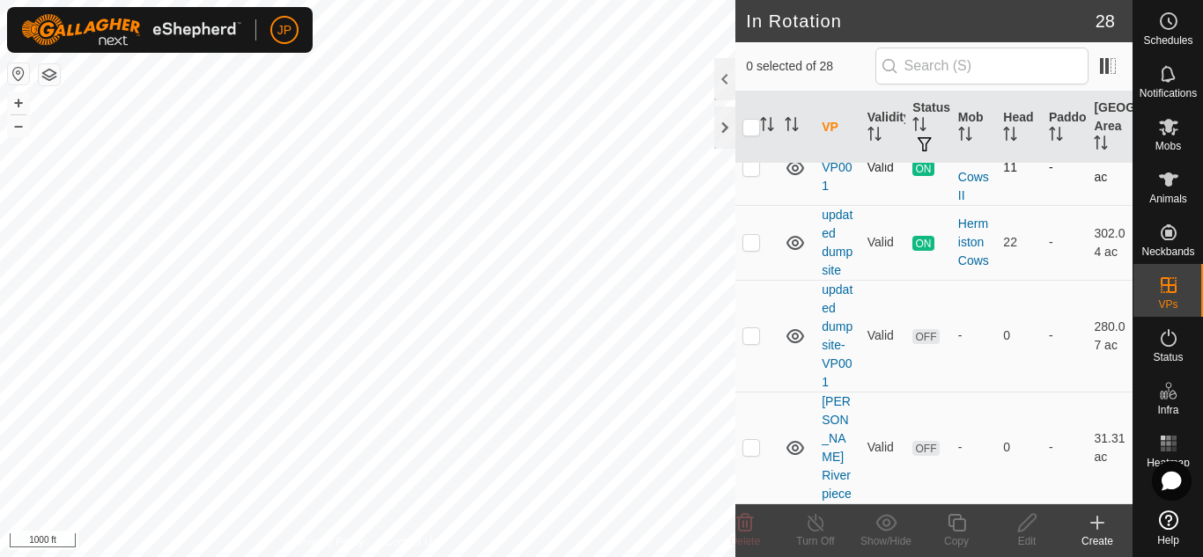
click at [750, 174] on p-checkbox at bounding box center [751, 167] width 18 height 14
checkbox input "true"
click at [954, 520] on icon at bounding box center [956, 523] width 18 height 18
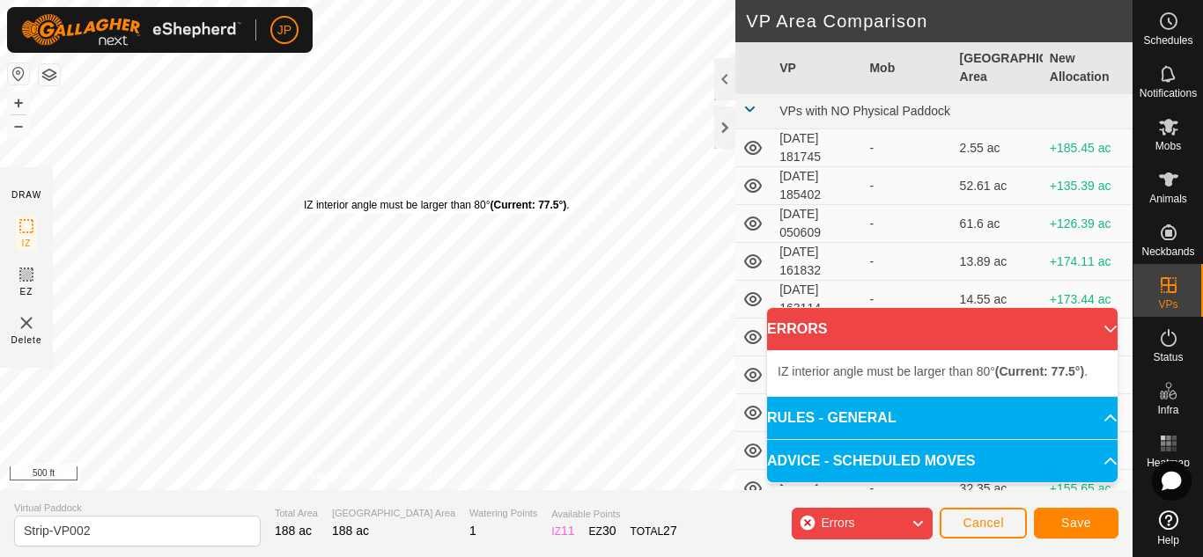
click at [304, 197] on div "IZ interior angle must be larger than 80° (Current: 77.5°) . + – ⇧ i 500 ft" at bounding box center [367, 245] width 735 height 490
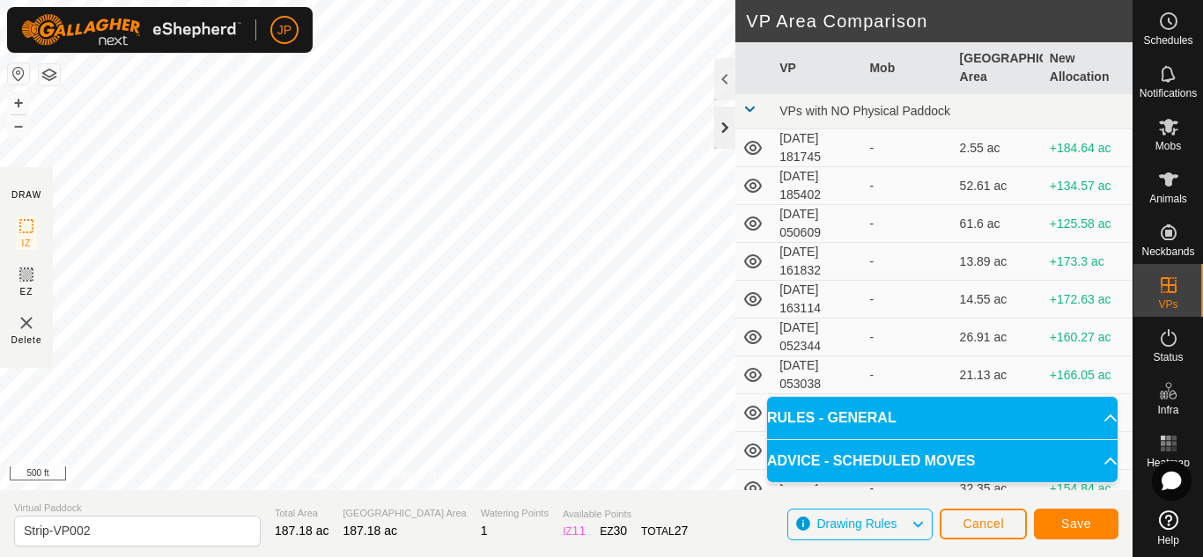
click at [727, 128] on div at bounding box center [724, 128] width 21 height 42
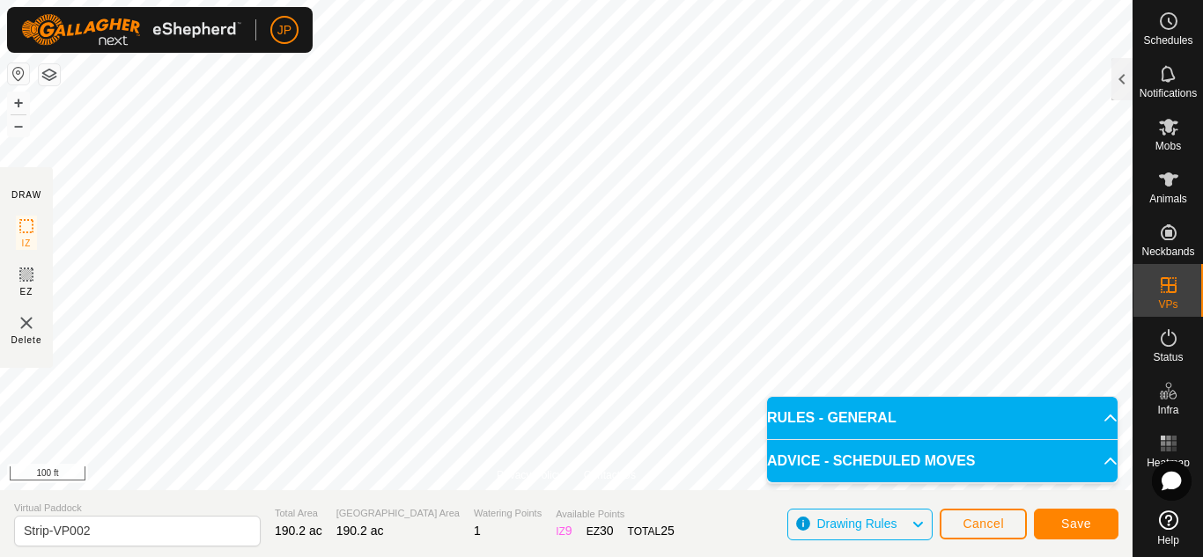
click at [942, 431] on body "JP Schedules Notifications Mobs Animals Neckbands VPs Status Infra Heatmap Help…" at bounding box center [601, 278] width 1203 height 557
click at [1073, 520] on span "Save" at bounding box center [1076, 524] width 30 height 14
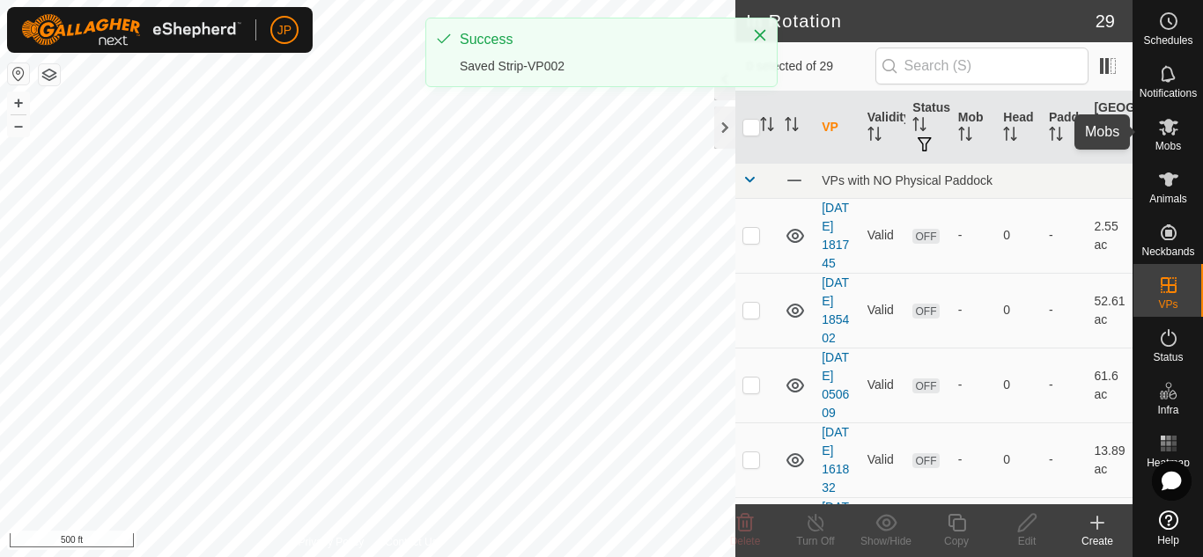
click at [1168, 121] on icon at bounding box center [1168, 127] width 19 height 17
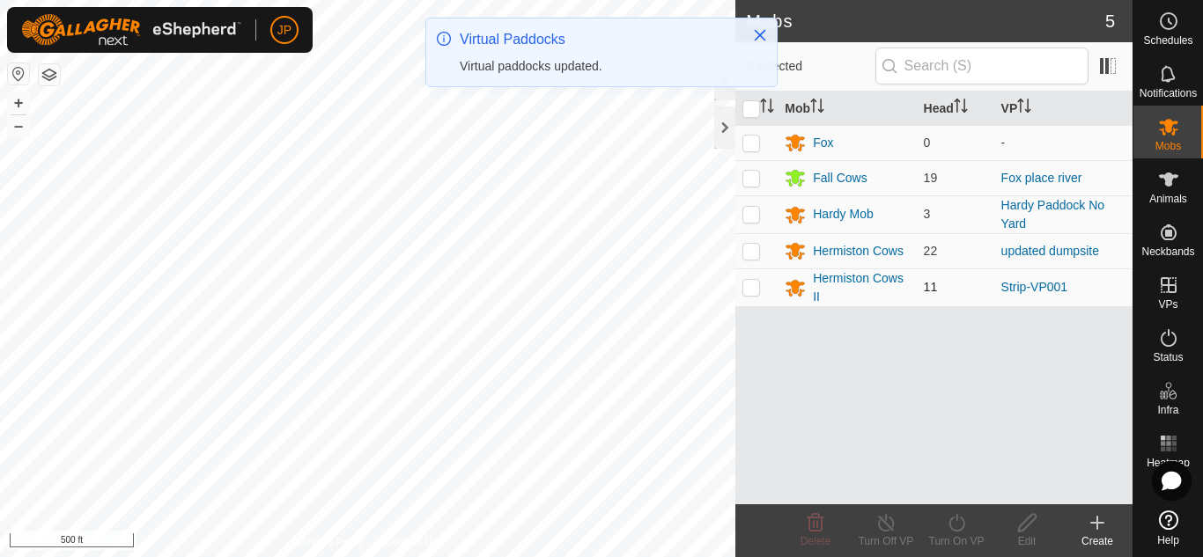
click at [751, 288] on p-checkbox at bounding box center [751, 287] width 18 height 14
checkbox input "true"
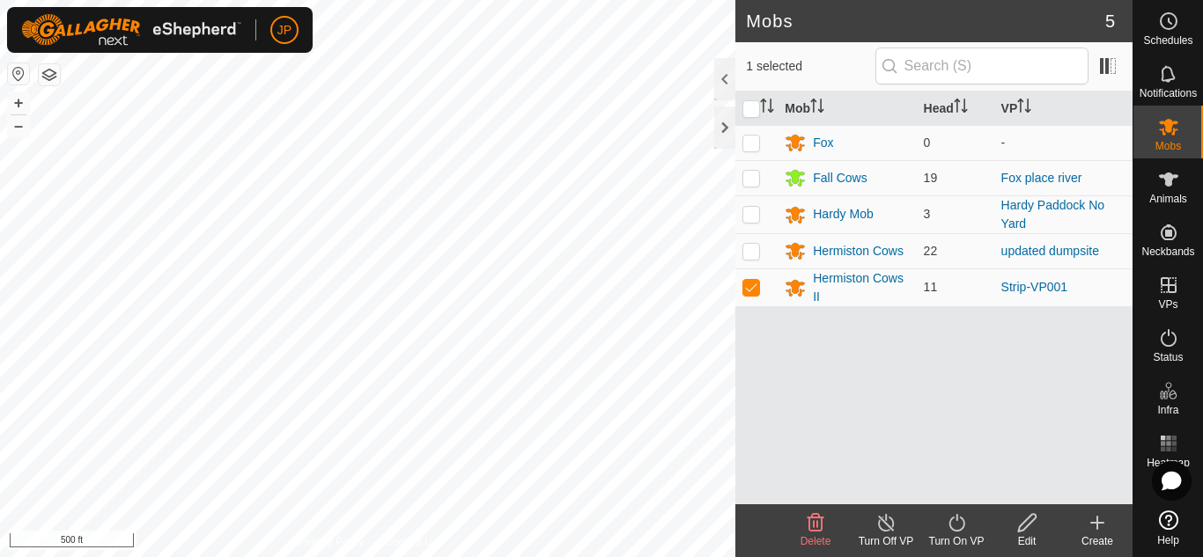
click at [953, 521] on icon at bounding box center [957, 522] width 22 height 21
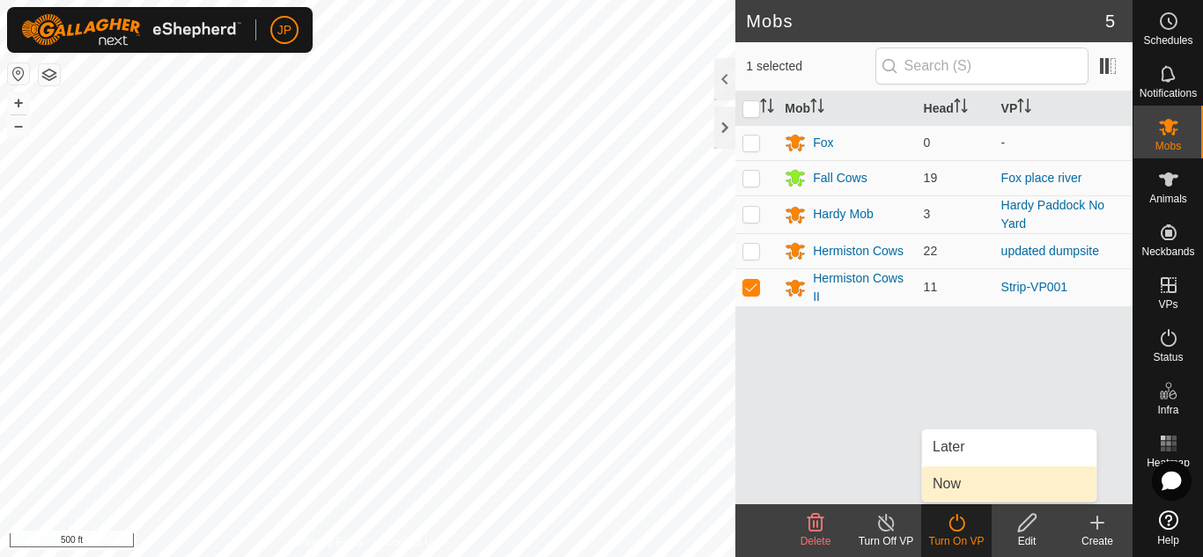
click at [953, 482] on link "Now" at bounding box center [1009, 484] width 174 height 35
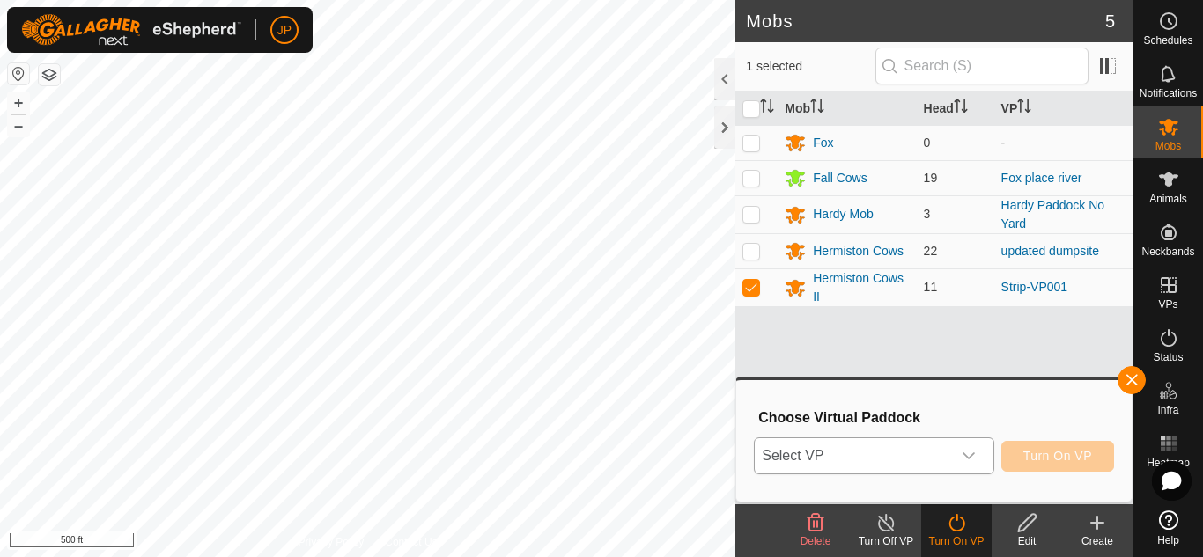
click at [967, 453] on icon "dropdown trigger" at bounding box center [968, 456] width 14 height 14
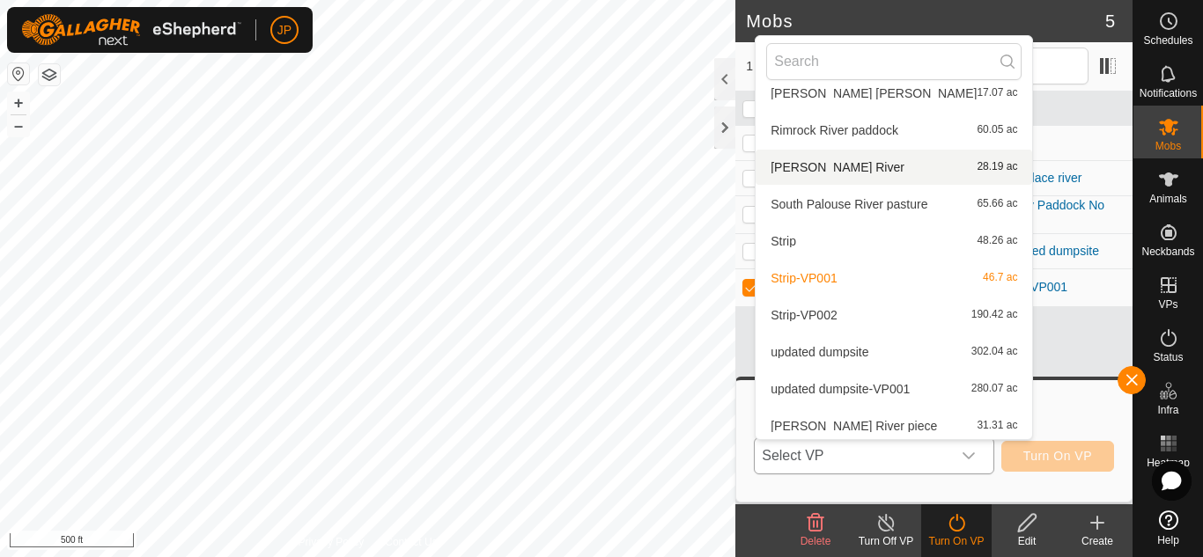
scroll to position [759, 0]
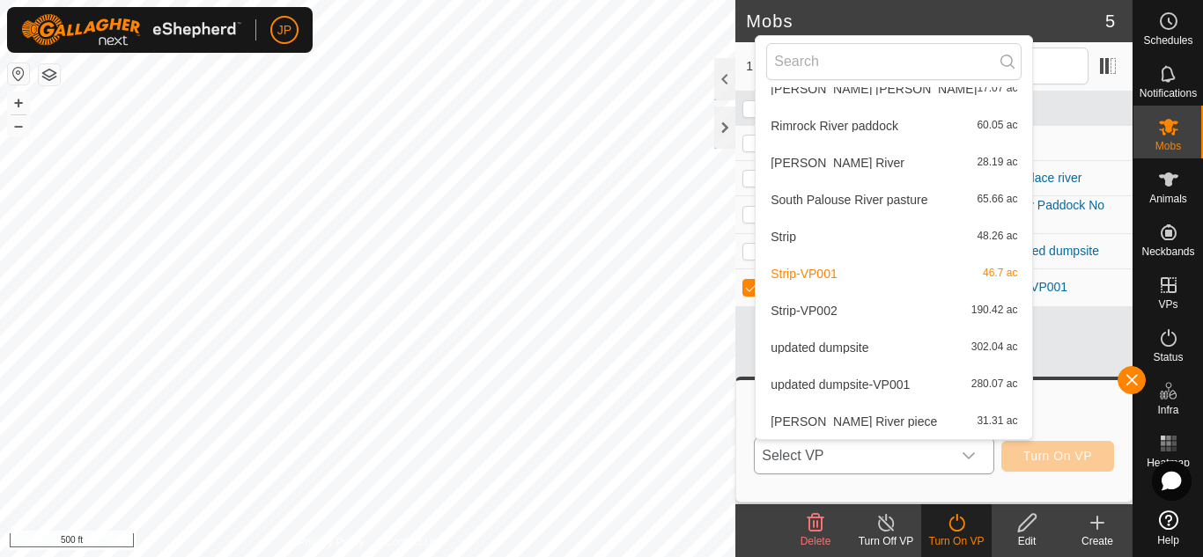
click at [825, 309] on li "Strip-VP002 190.42 ac" at bounding box center [893, 310] width 276 height 35
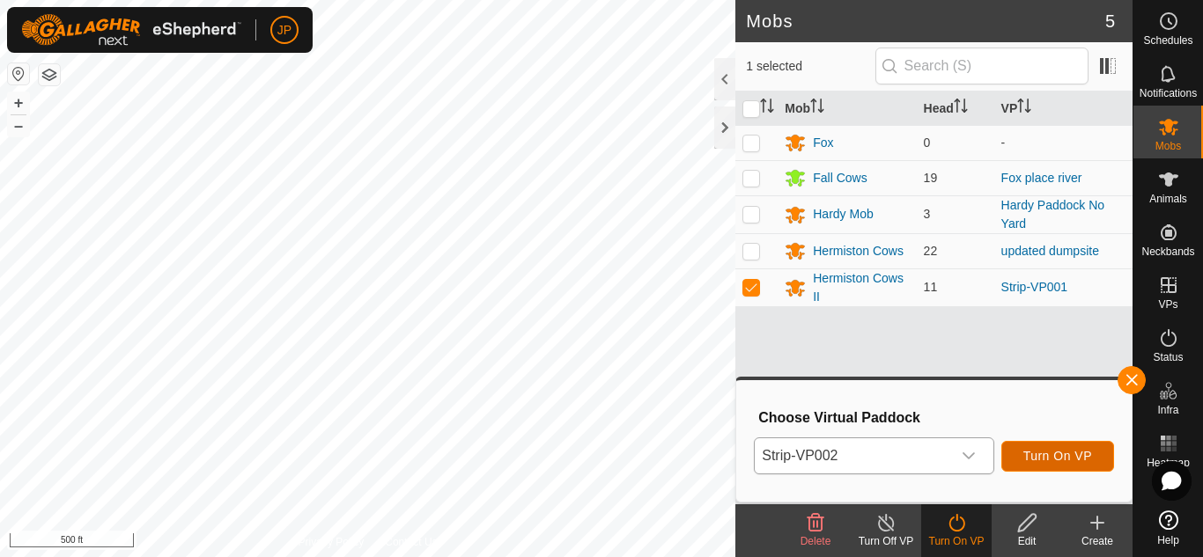
click at [1051, 449] on span "Turn On VP" at bounding box center [1057, 456] width 69 height 14
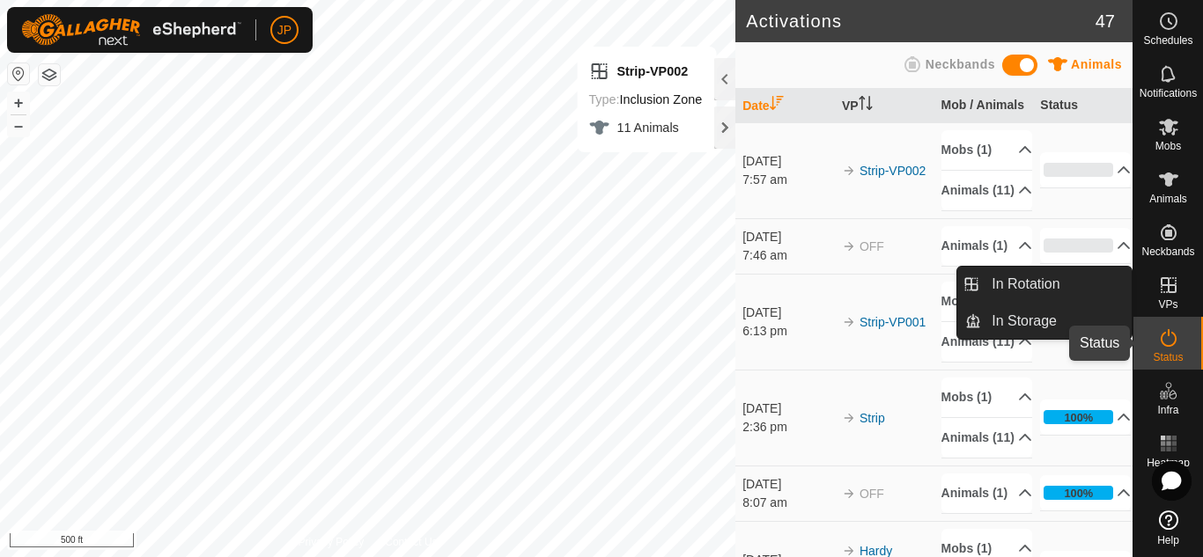
click at [1167, 335] on icon at bounding box center [1168, 338] width 16 height 18
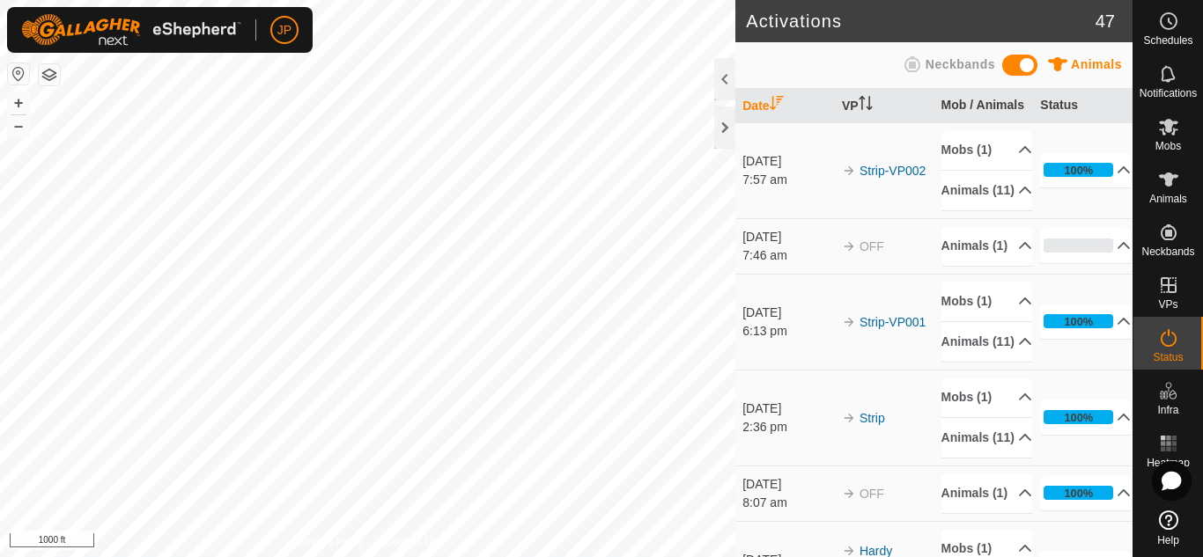
click at [582, 0] on html "JP Schedules Notifications Mobs Animals Neckbands VPs Status Infra Heatmap Help…" at bounding box center [601, 278] width 1203 height 557
click at [652, 0] on html "JP Schedules Notifications Mobs Animals Neckbands VPs Status Infra Heatmap Help…" at bounding box center [601, 278] width 1203 height 557
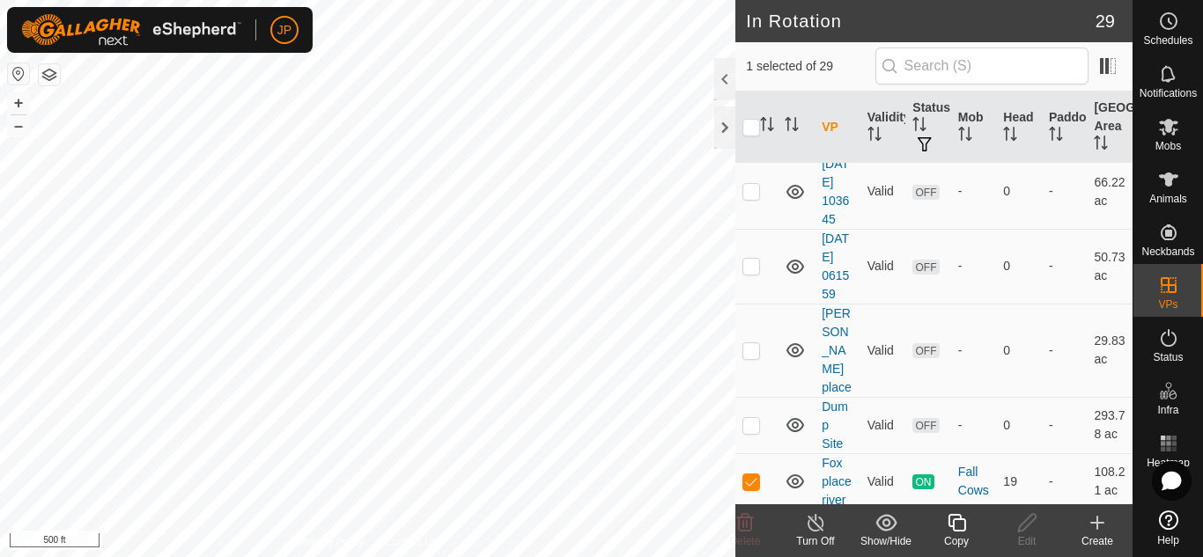
scroll to position [1233, 0]
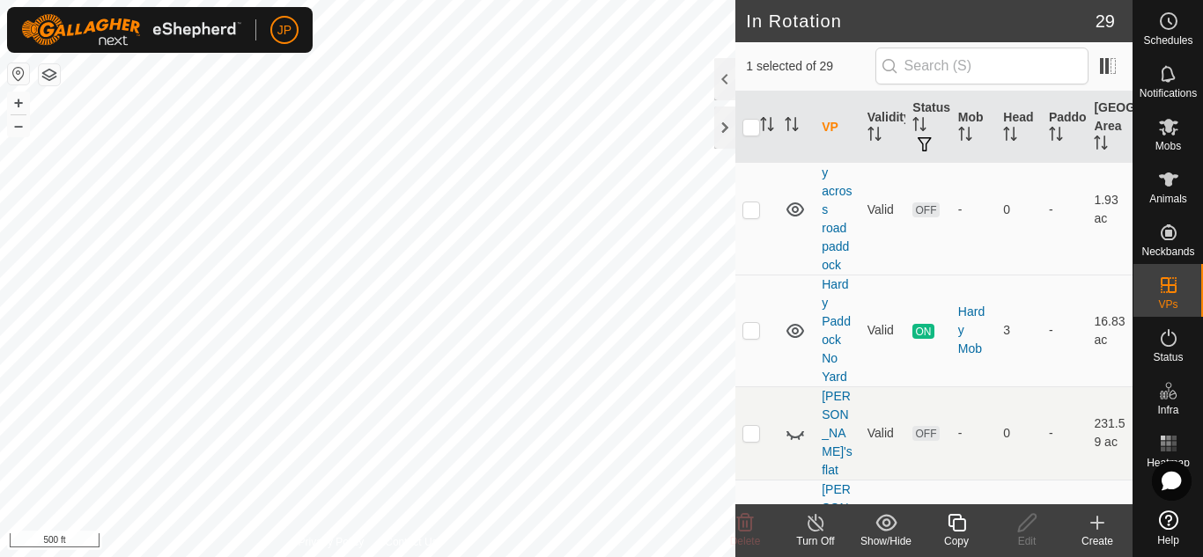
click at [956, 522] on icon at bounding box center [957, 522] width 22 height 21
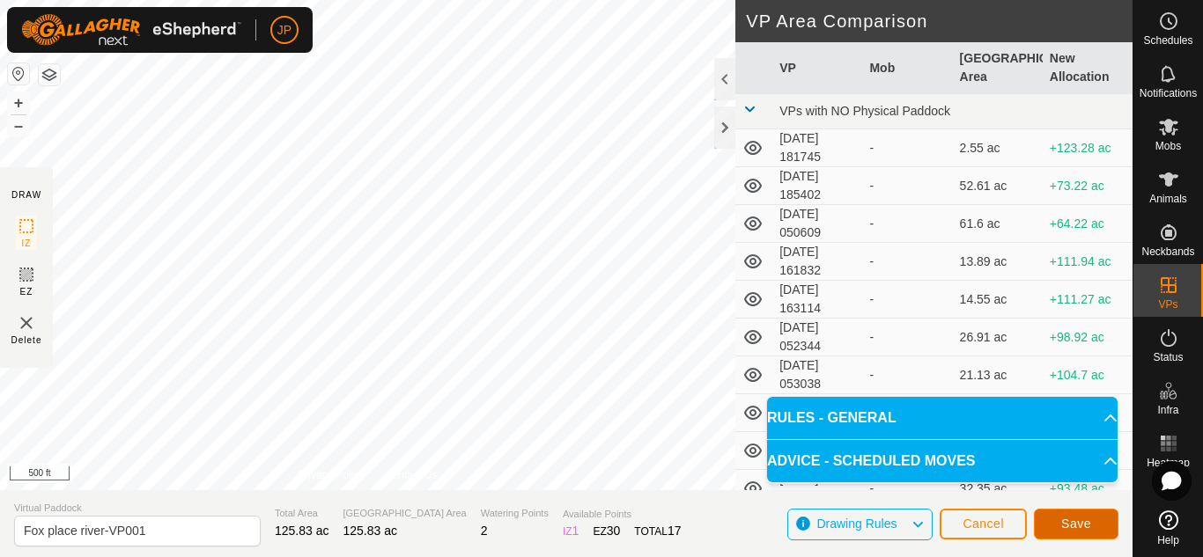
click at [1079, 516] on button "Save" at bounding box center [1076, 524] width 85 height 31
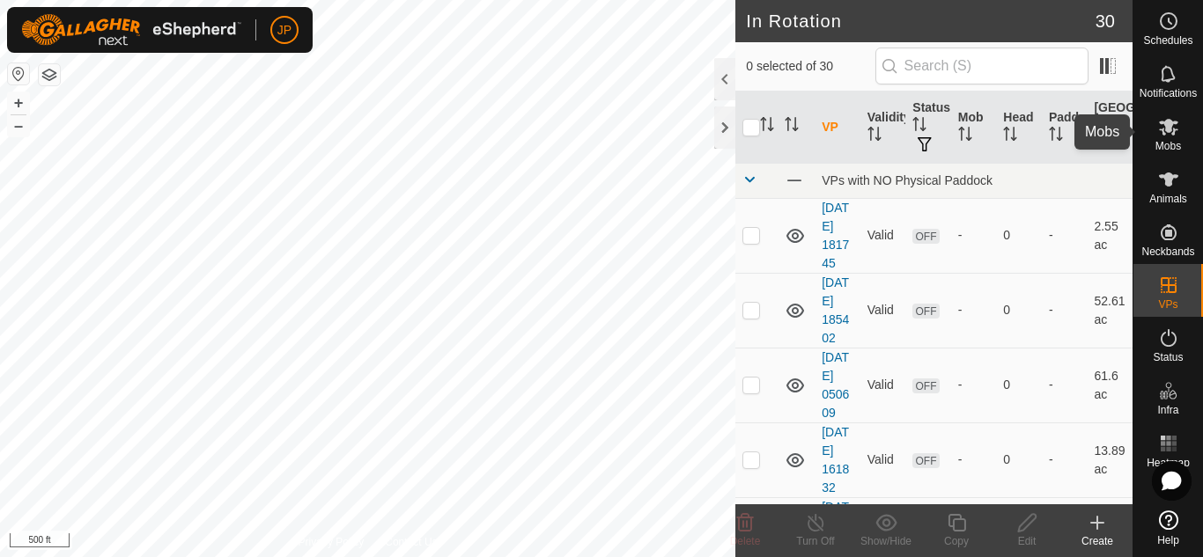
click at [1167, 120] on icon at bounding box center [1168, 127] width 19 height 17
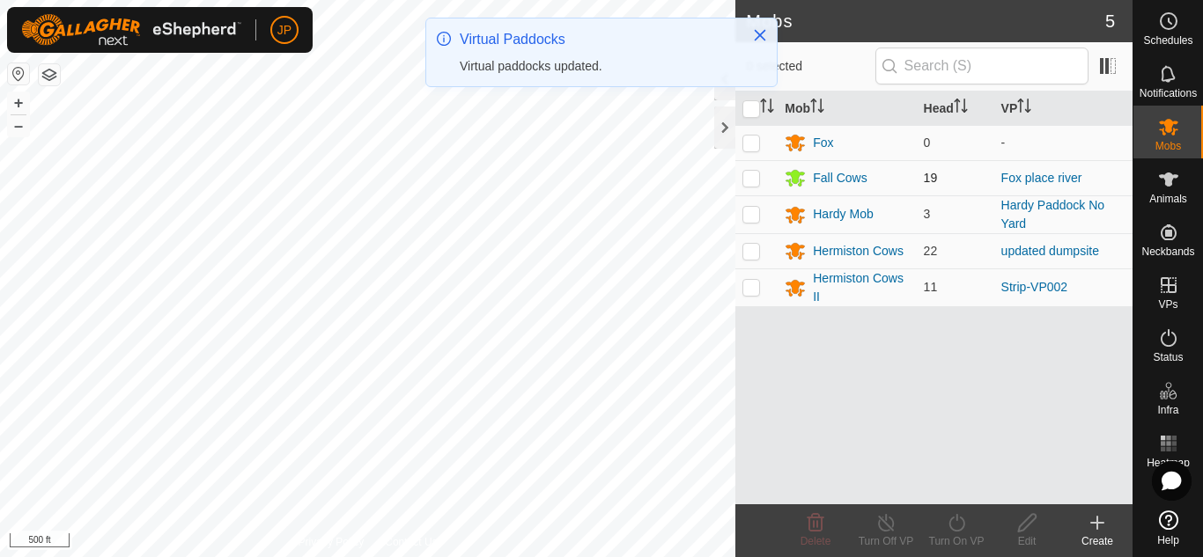
click at [745, 179] on p-checkbox at bounding box center [751, 178] width 18 height 14
checkbox input "true"
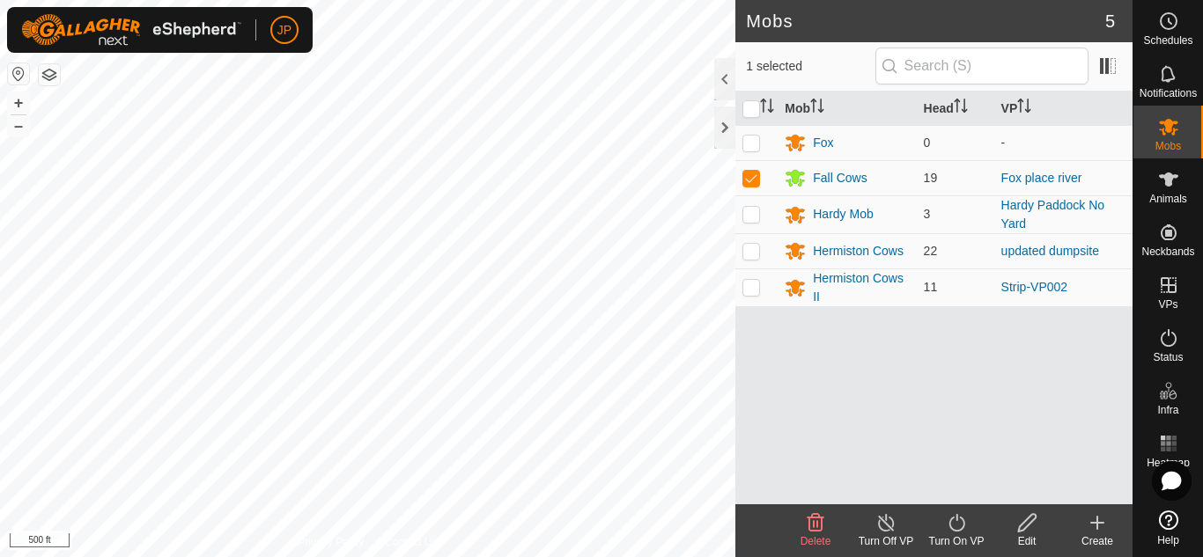
click at [960, 522] on icon at bounding box center [957, 522] width 22 height 21
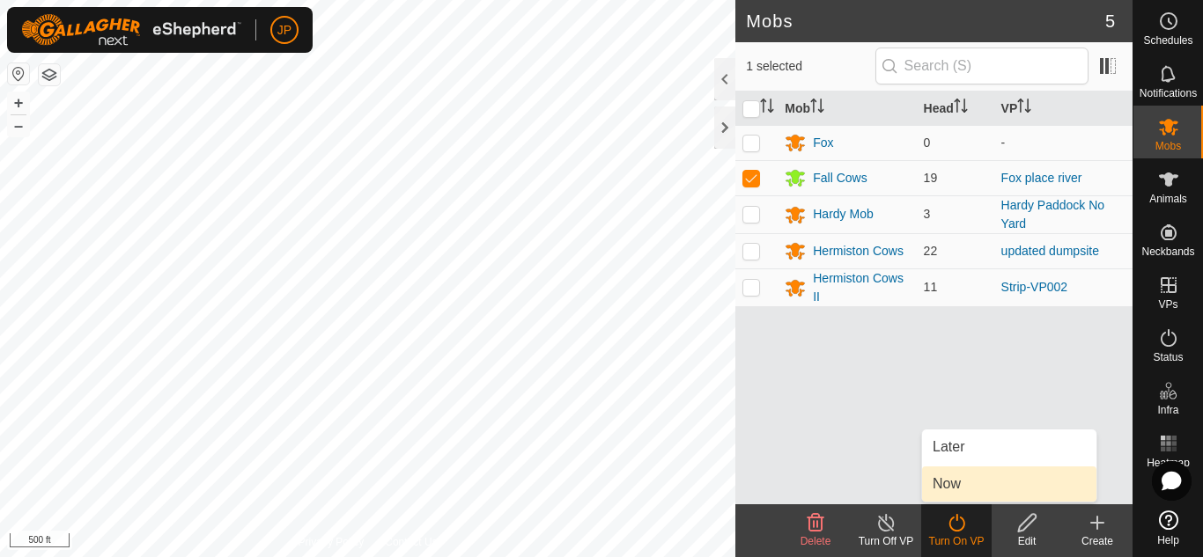
click at [960, 482] on link "Now" at bounding box center [1009, 484] width 174 height 35
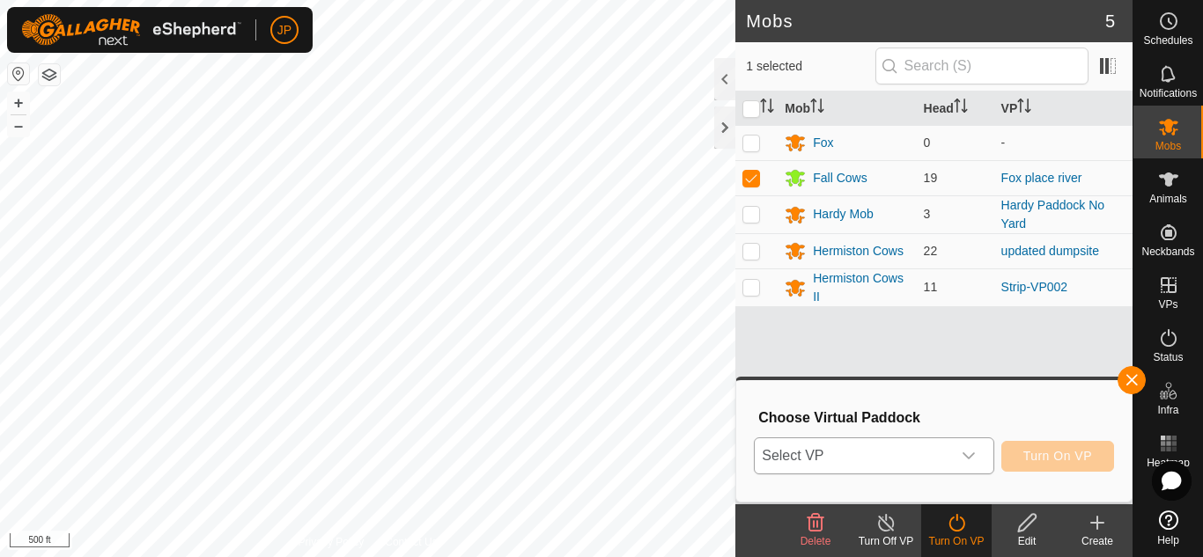
click at [972, 456] on icon "dropdown trigger" at bounding box center [968, 456] width 12 height 7
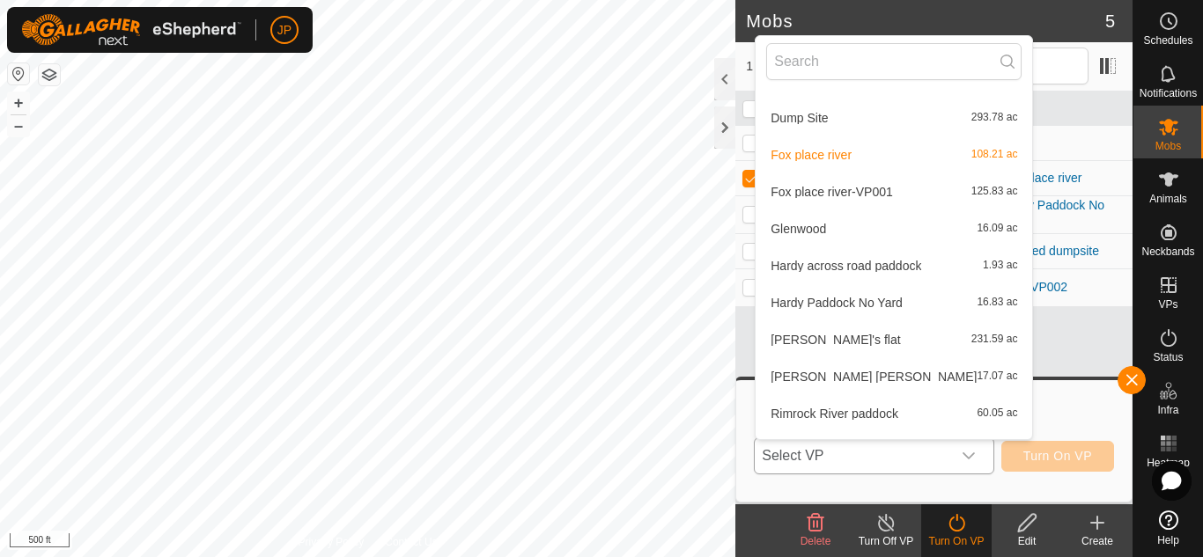
scroll to position [444, 0]
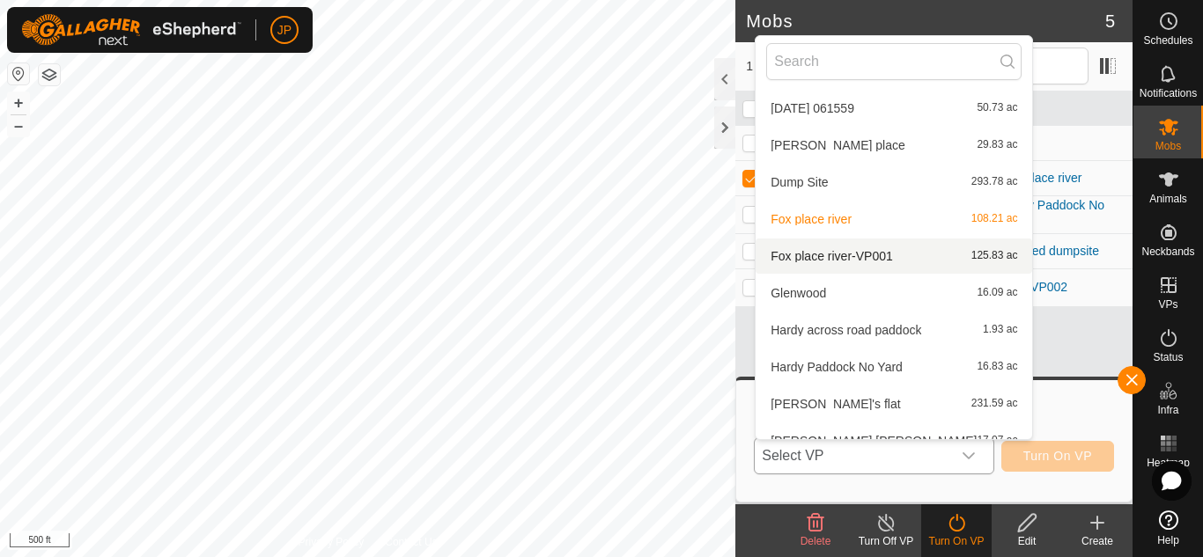
click at [839, 256] on li "Fox place river-VP001 125.83 ac" at bounding box center [893, 256] width 276 height 35
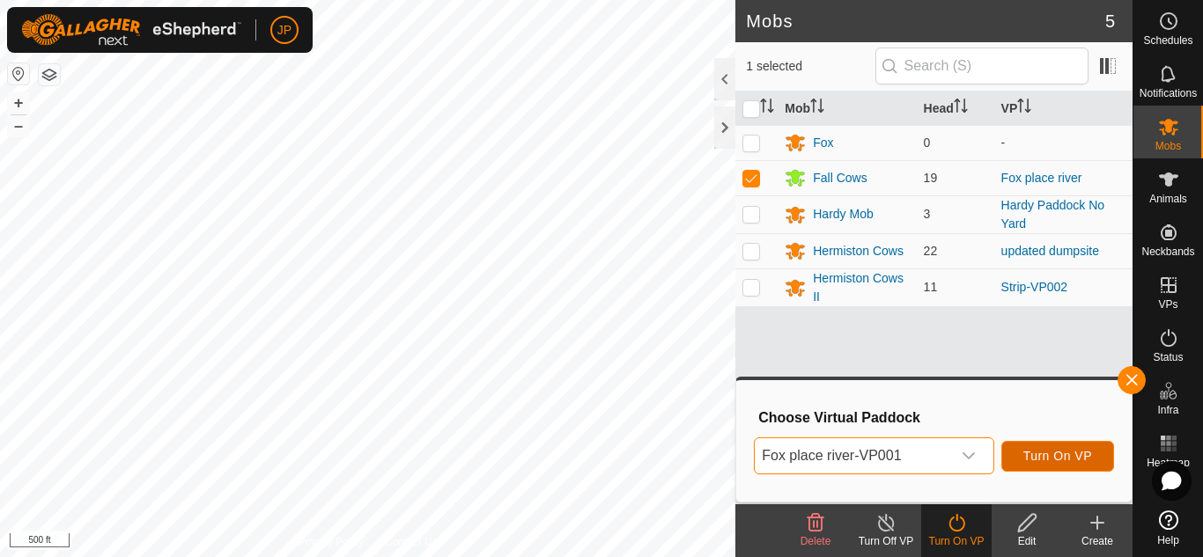
click at [1041, 453] on span "Turn On VP" at bounding box center [1057, 456] width 69 height 14
